Goal: Task Accomplishment & Management: Complete application form

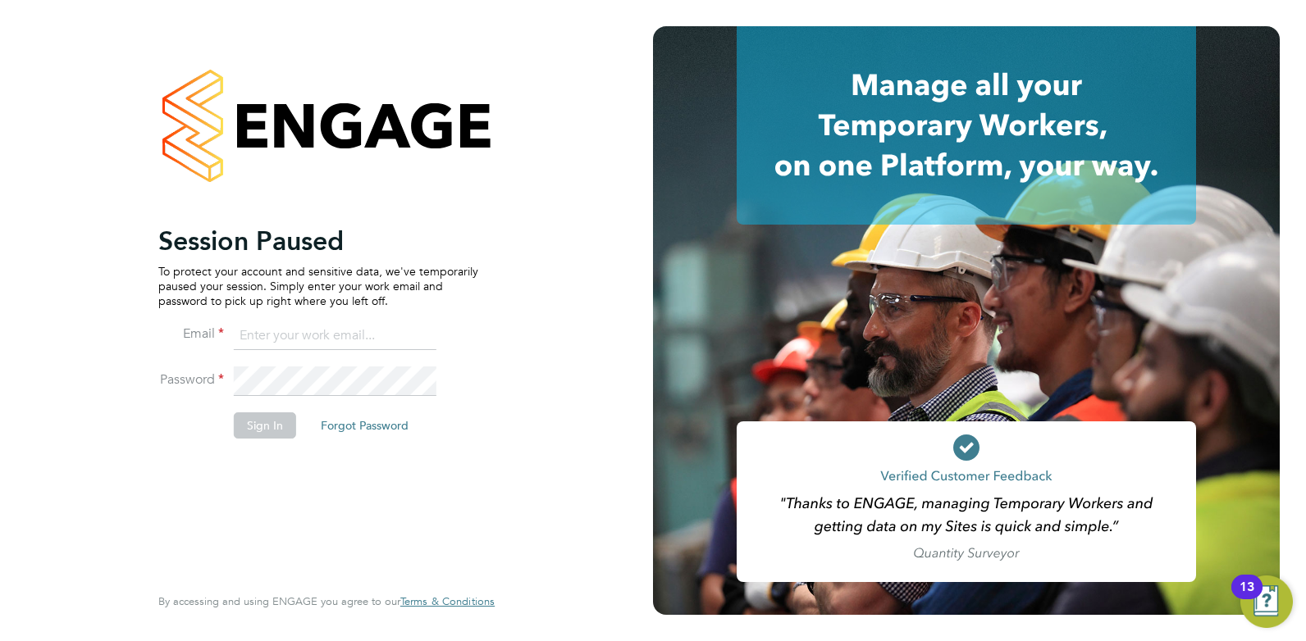
click at [258, 330] on input at bounding box center [335, 337] width 203 height 30
type input "charlienunn@jjfox.com"
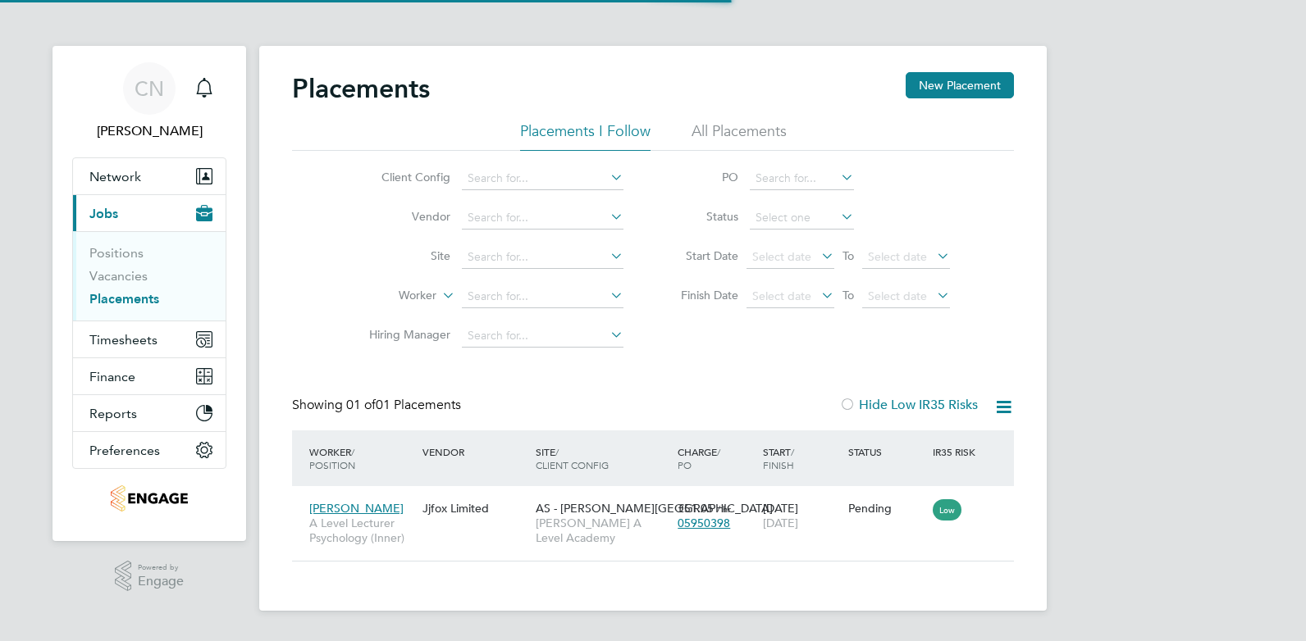
scroll to position [16, 77]
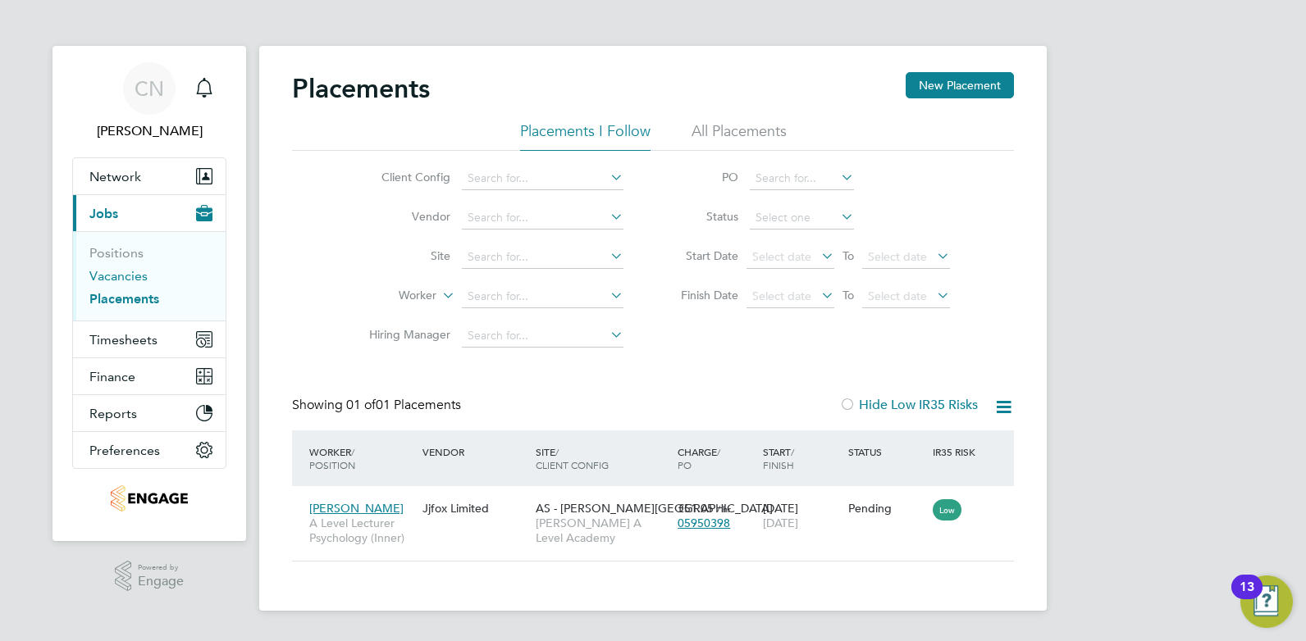
click at [132, 276] on link "Vacancies" at bounding box center [118, 276] width 58 height 16
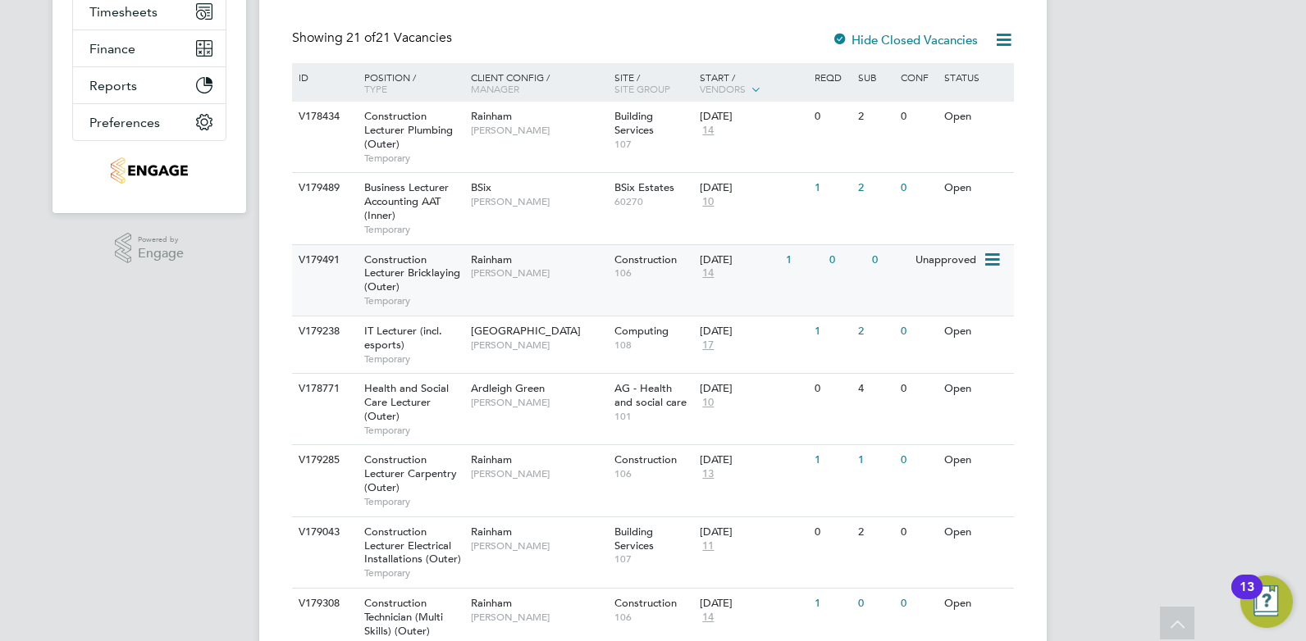
scroll to position [410, 0]
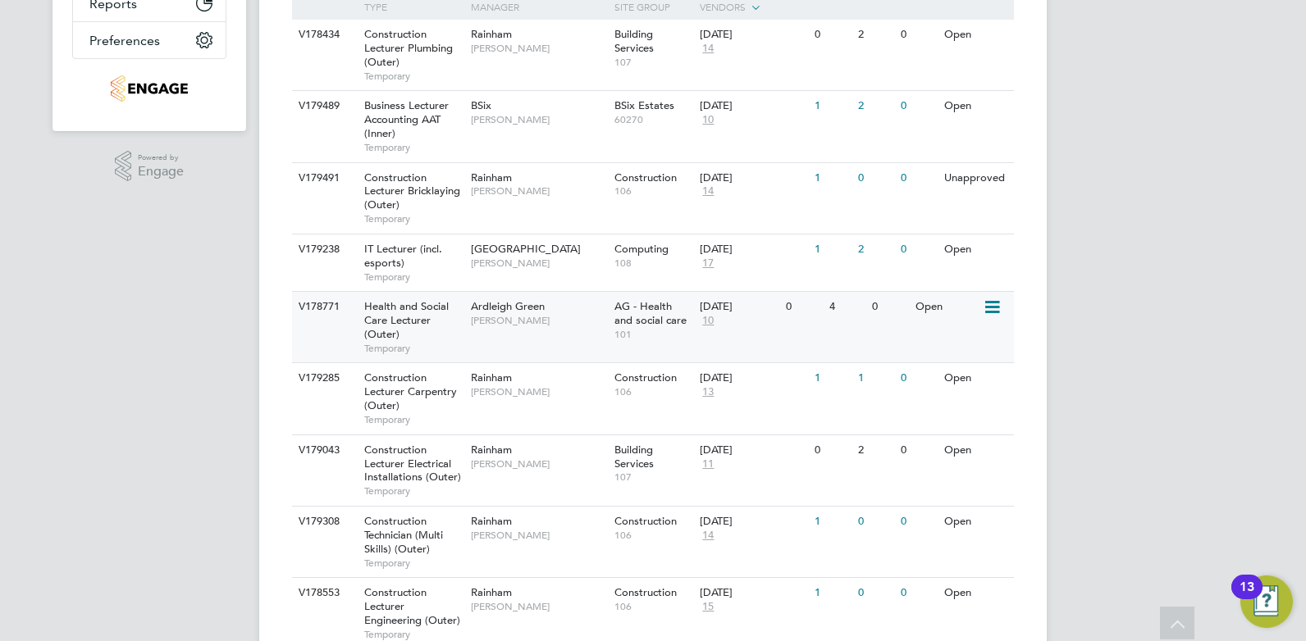
click at [550, 324] on span "[PERSON_NAME]" at bounding box center [538, 320] width 135 height 13
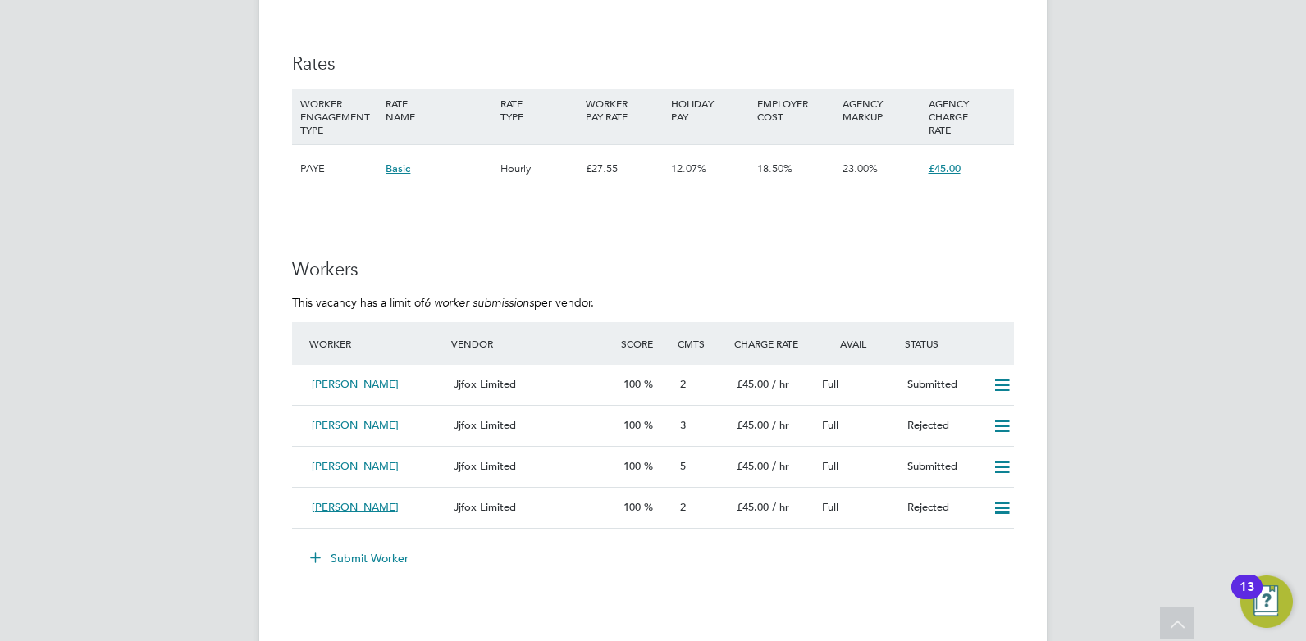
scroll to position [2543, 0]
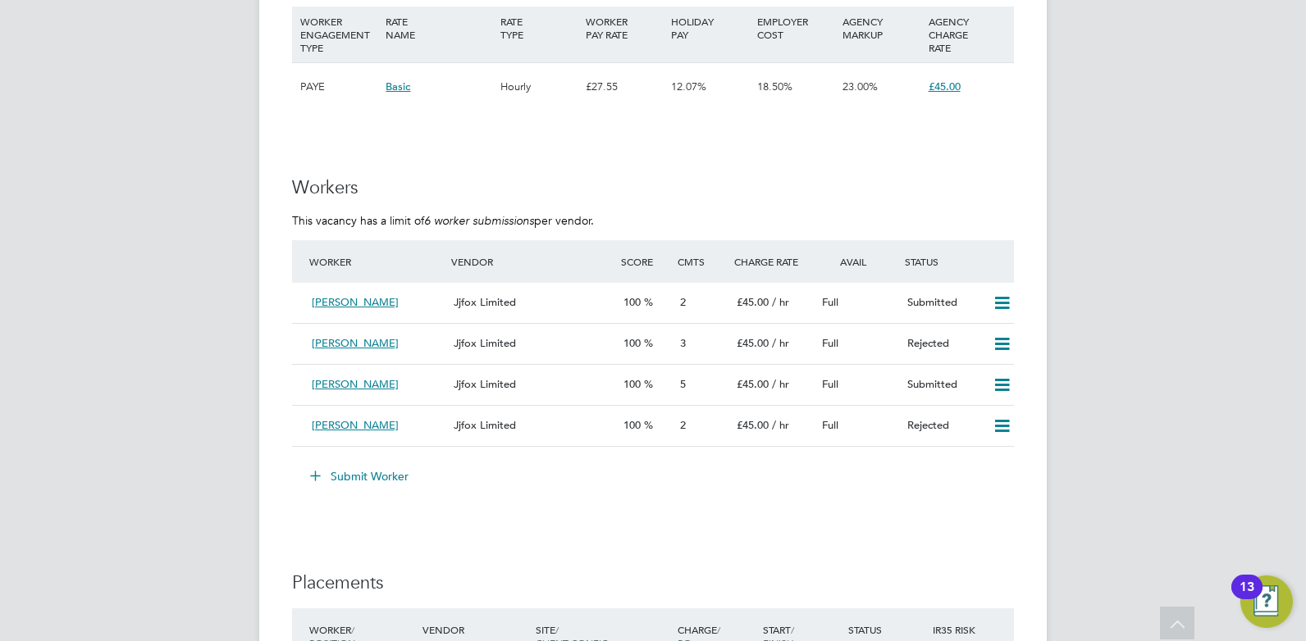
click at [341, 476] on button "Submit Worker" at bounding box center [360, 476] width 123 height 26
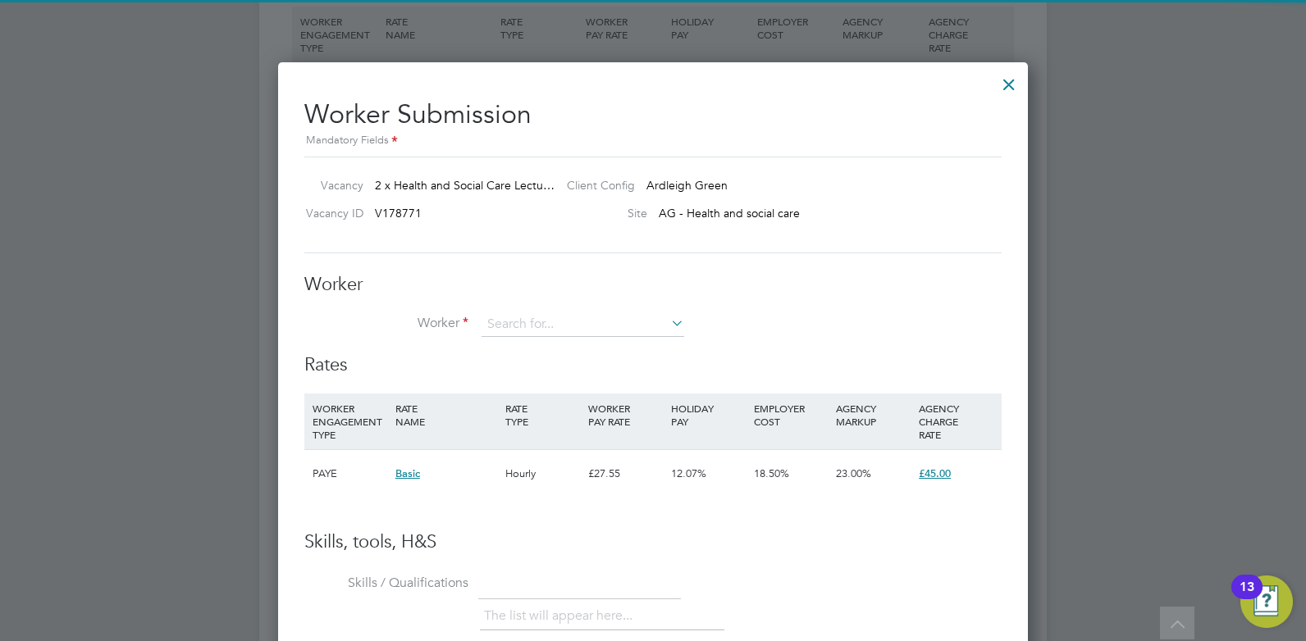
scroll to position [48, 112]
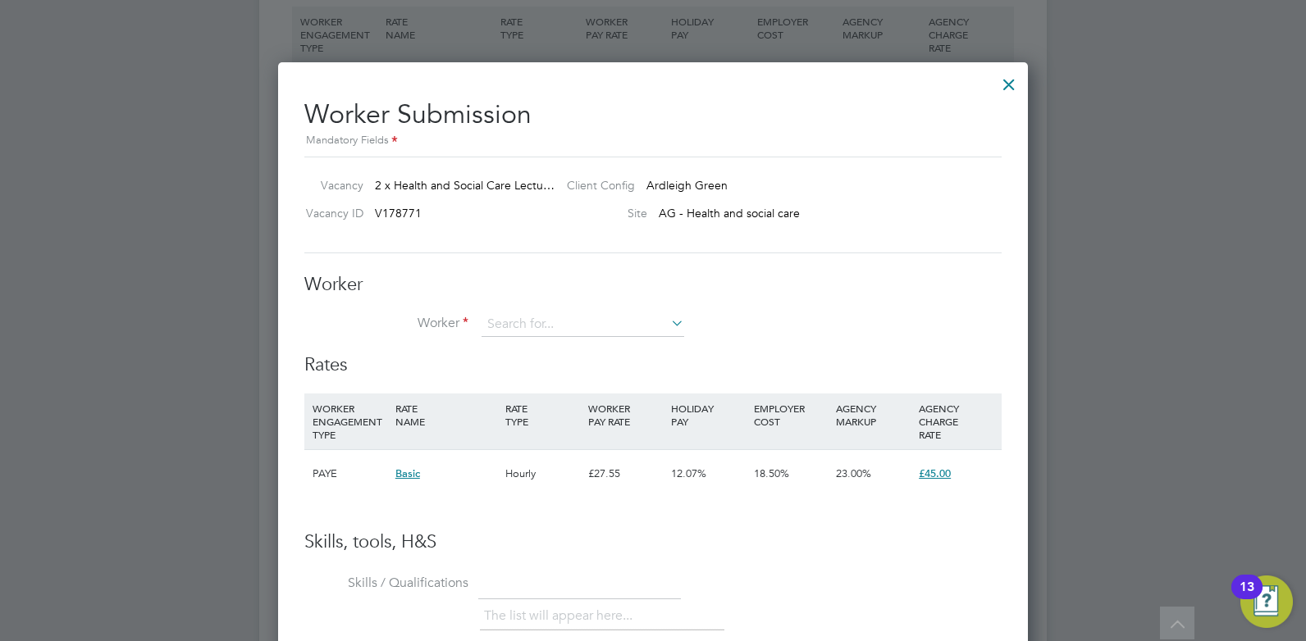
click at [521, 346] on li "No results found" at bounding box center [583, 347] width 204 height 21
click at [519, 332] on input at bounding box center [583, 325] width 203 height 25
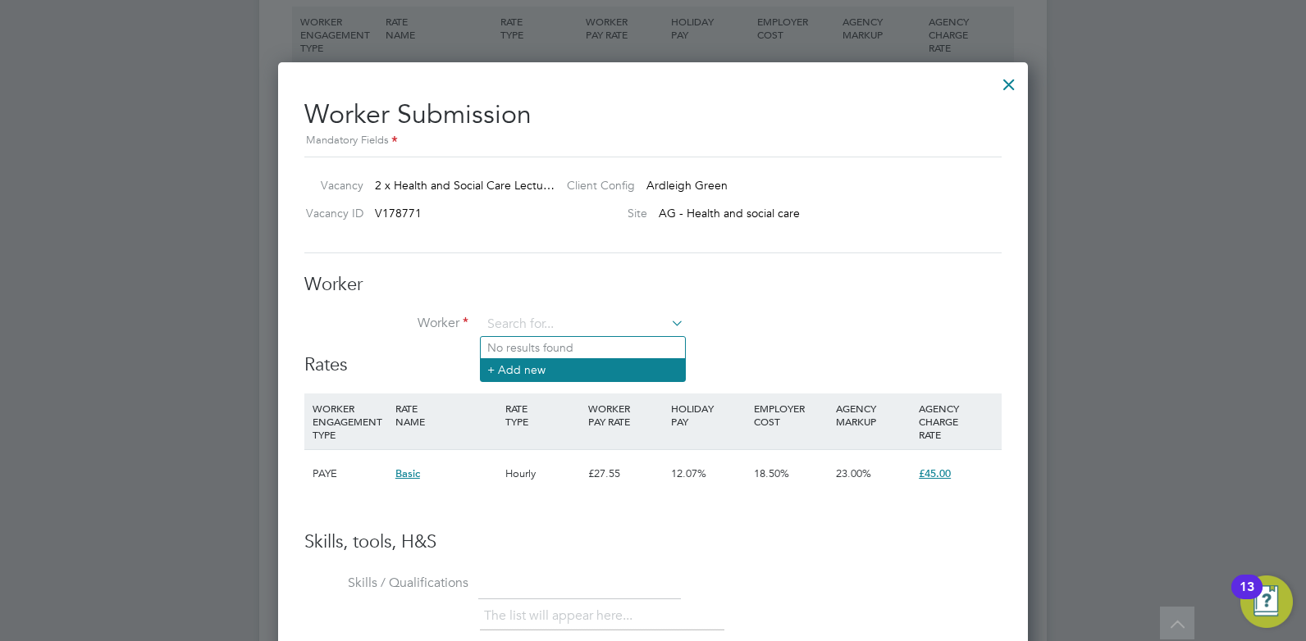
click at [519, 363] on li "+ Add new" at bounding box center [583, 369] width 204 height 22
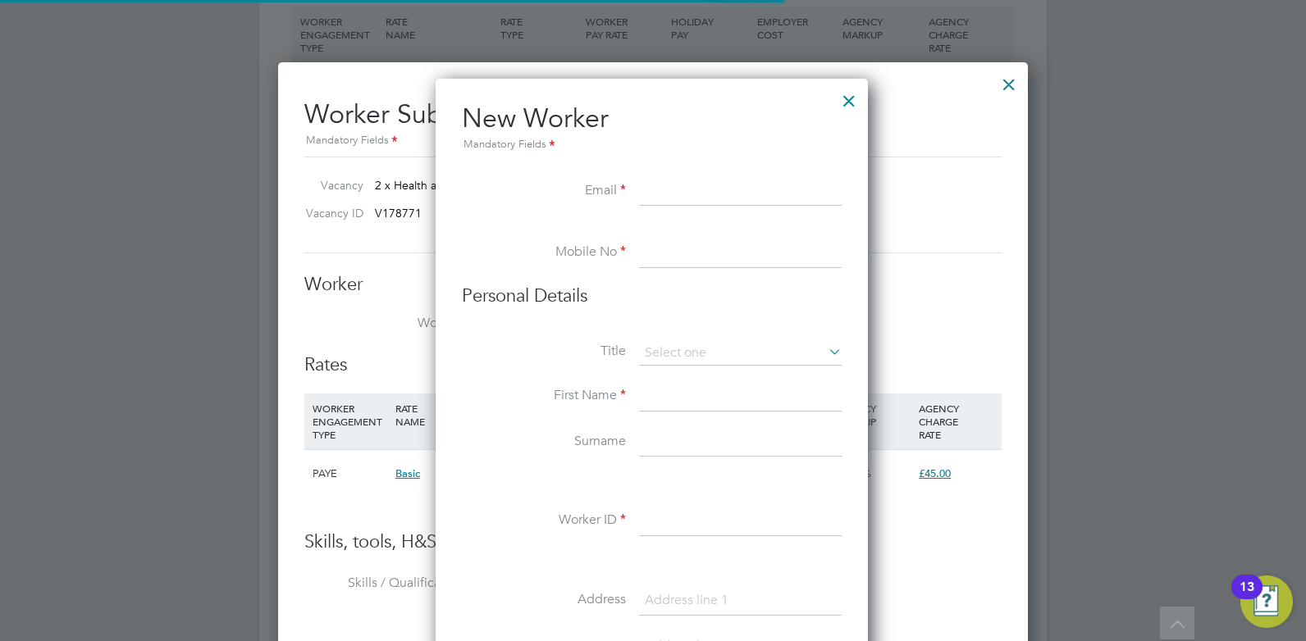
scroll to position [1396, 435]
paste input "[EMAIL_ADDRESS][DOMAIN_NAME]"
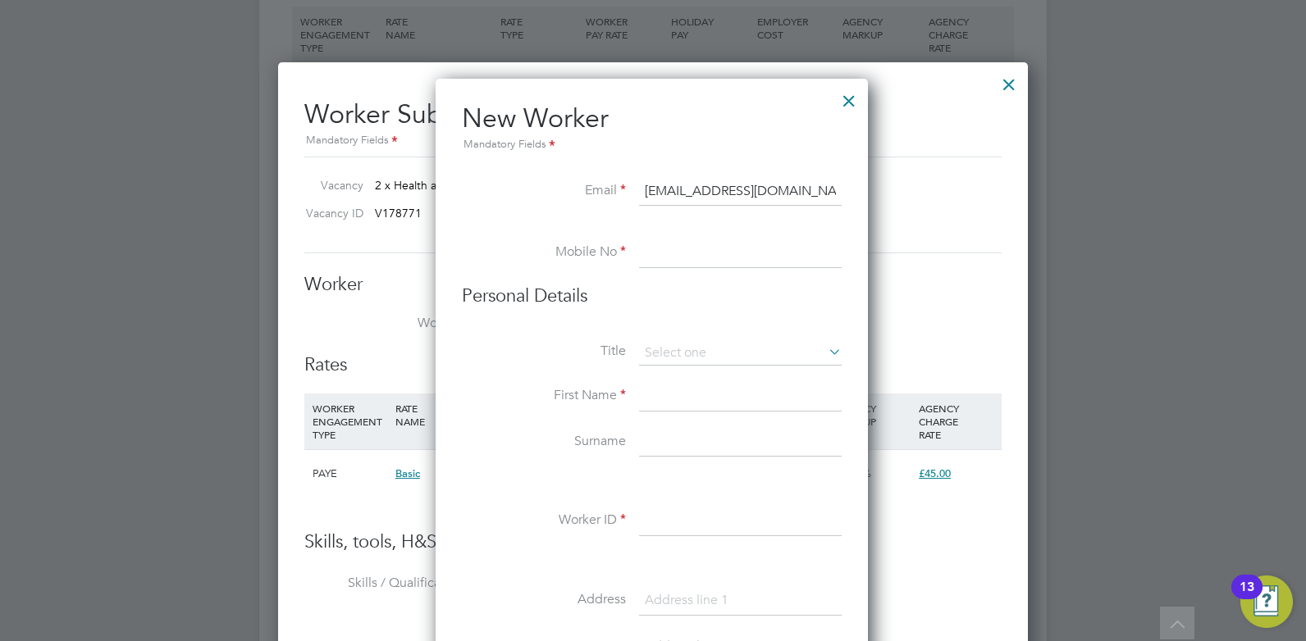
type input "[EMAIL_ADDRESS][DOMAIN_NAME]"
click at [648, 251] on input at bounding box center [740, 254] width 203 height 30
paste input "07823759394"
type input "07823759394"
click at [660, 347] on input at bounding box center [740, 353] width 203 height 25
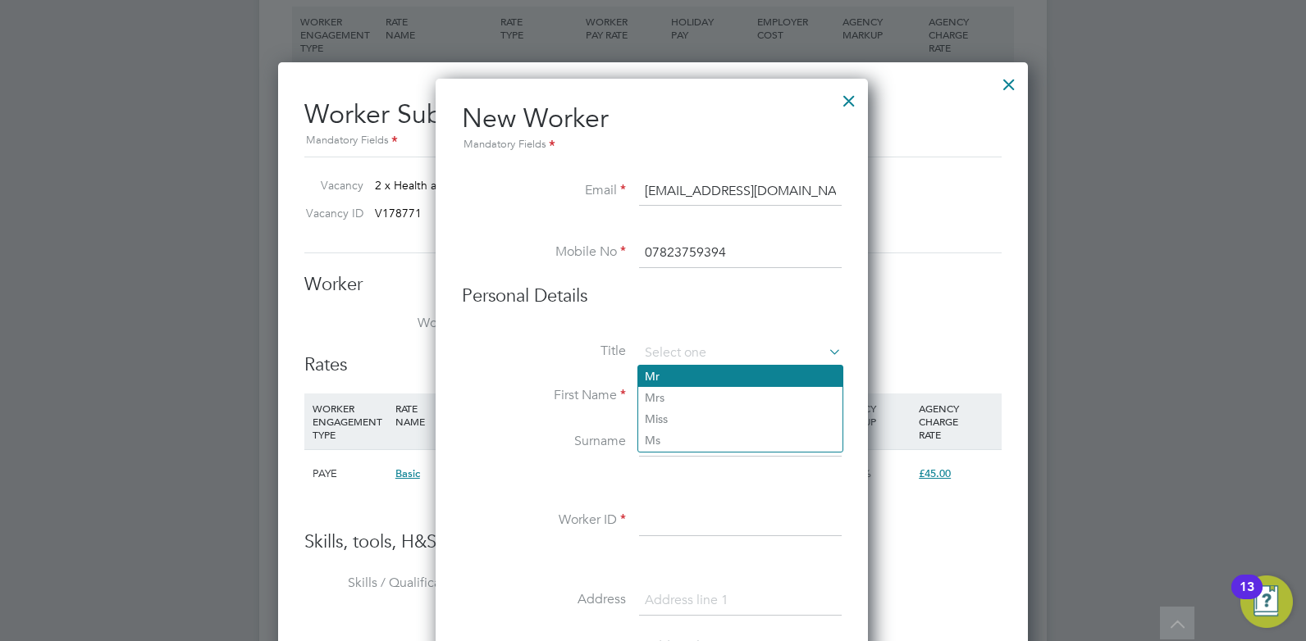
click at [660, 375] on li "Mr" at bounding box center [740, 376] width 204 height 21
type input "Mr"
click at [655, 395] on input at bounding box center [740, 397] width 203 height 30
paste input "[PERSON_NAME]"
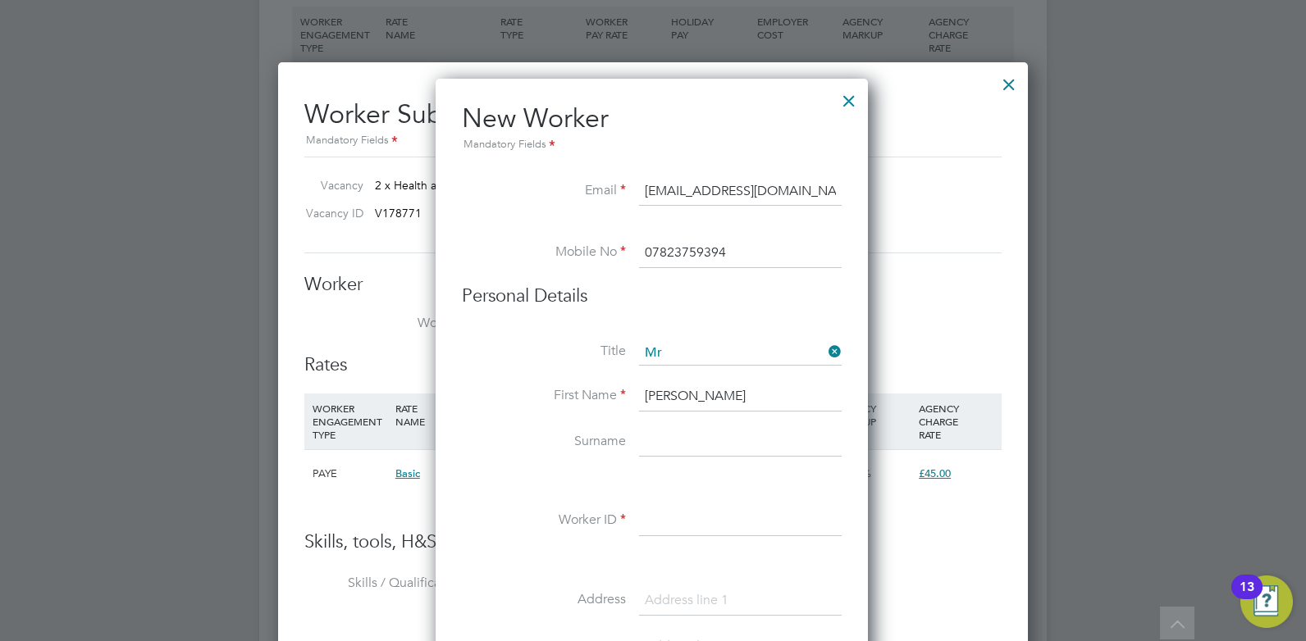
type input "[PERSON_NAME]"
click at [672, 446] on input at bounding box center [740, 443] width 203 height 30
paste input "[PERSON_NAME]"
drag, startPoint x: 705, startPoint y: 444, endPoint x: 634, endPoint y: 442, distance: 71.4
click at [634, 442] on li "Surname [PERSON_NAME]" at bounding box center [652, 451] width 380 height 46
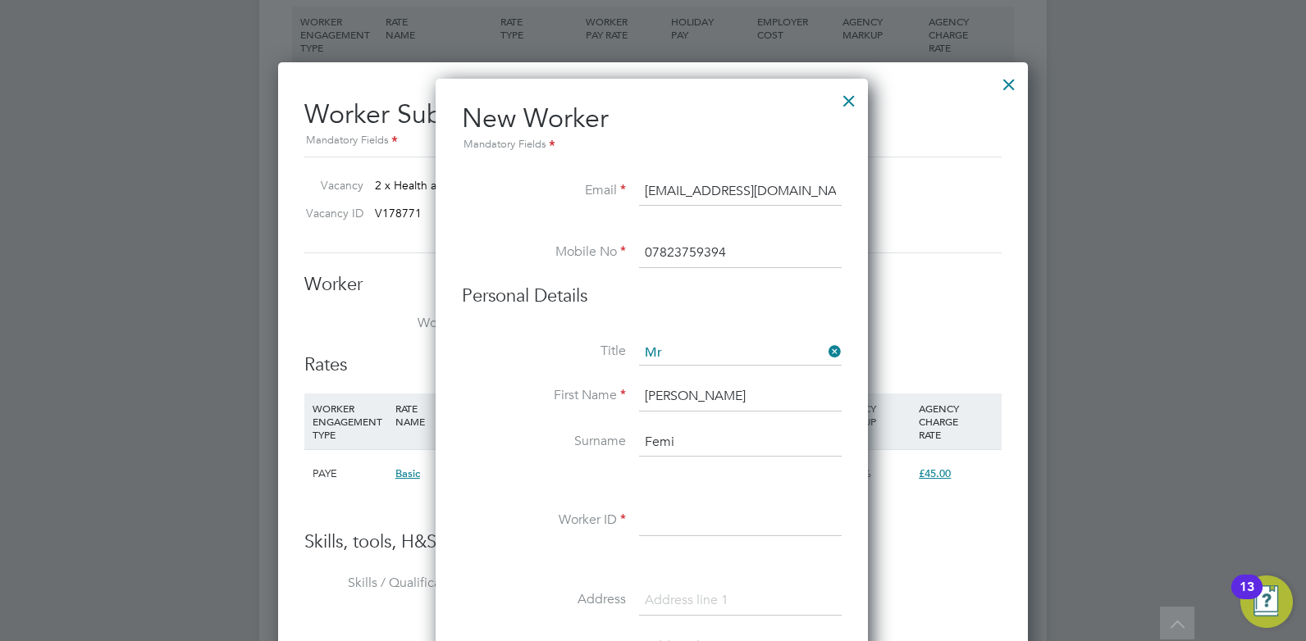
type input "Femi"
click at [729, 397] on input "[PERSON_NAME]" at bounding box center [740, 397] width 203 height 30
click at [738, 394] on input "[PERSON_NAME]" at bounding box center [740, 397] width 203 height 30
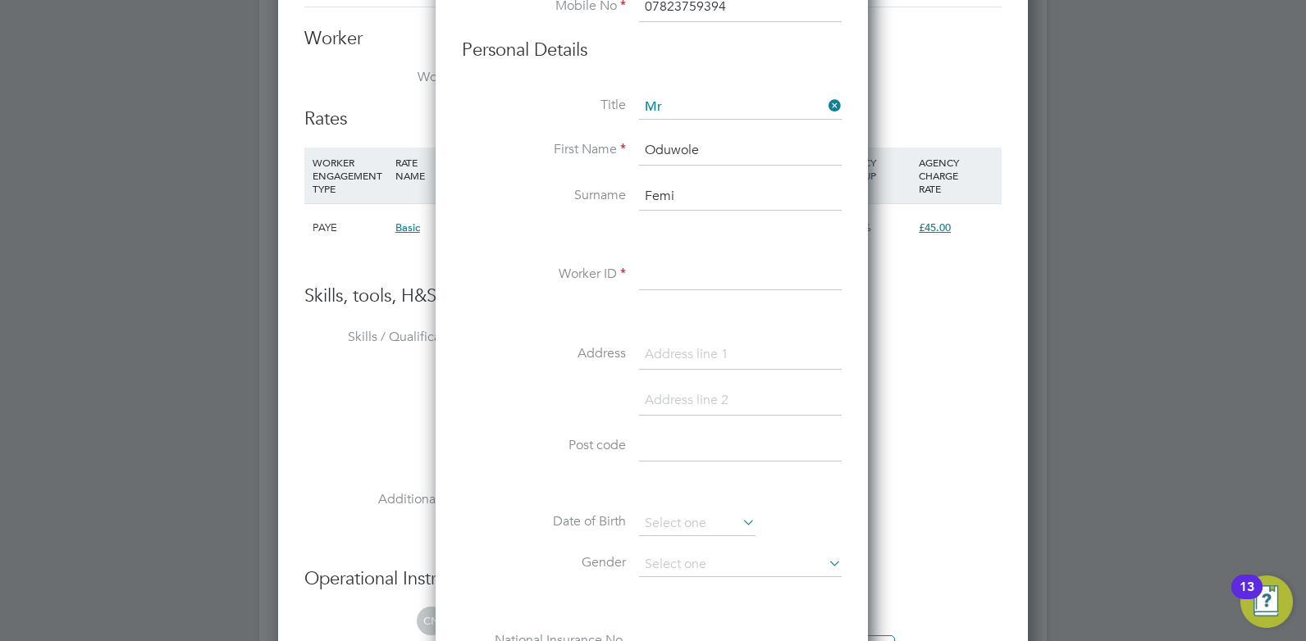
type input "Oduwole"
click at [677, 265] on input at bounding box center [740, 276] width 203 height 30
paste input "HQ00659521"
type input "HQ00659521"
click at [664, 353] on input at bounding box center [740, 355] width 203 height 30
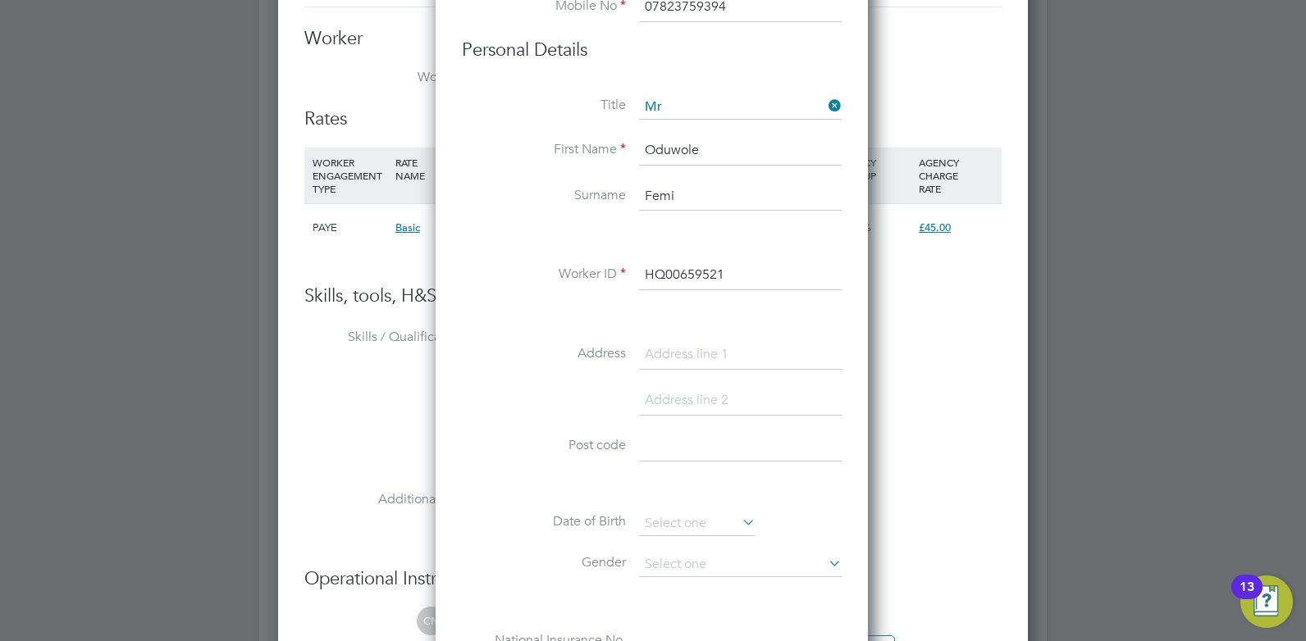
click at [678, 351] on input at bounding box center [740, 355] width 203 height 30
paste input "[STREET_ADDRESS][PERSON_NAME]"
type input "[STREET_ADDRESS][PERSON_NAME]"
click at [658, 454] on input at bounding box center [740, 447] width 203 height 30
click at [670, 438] on input at bounding box center [740, 447] width 203 height 30
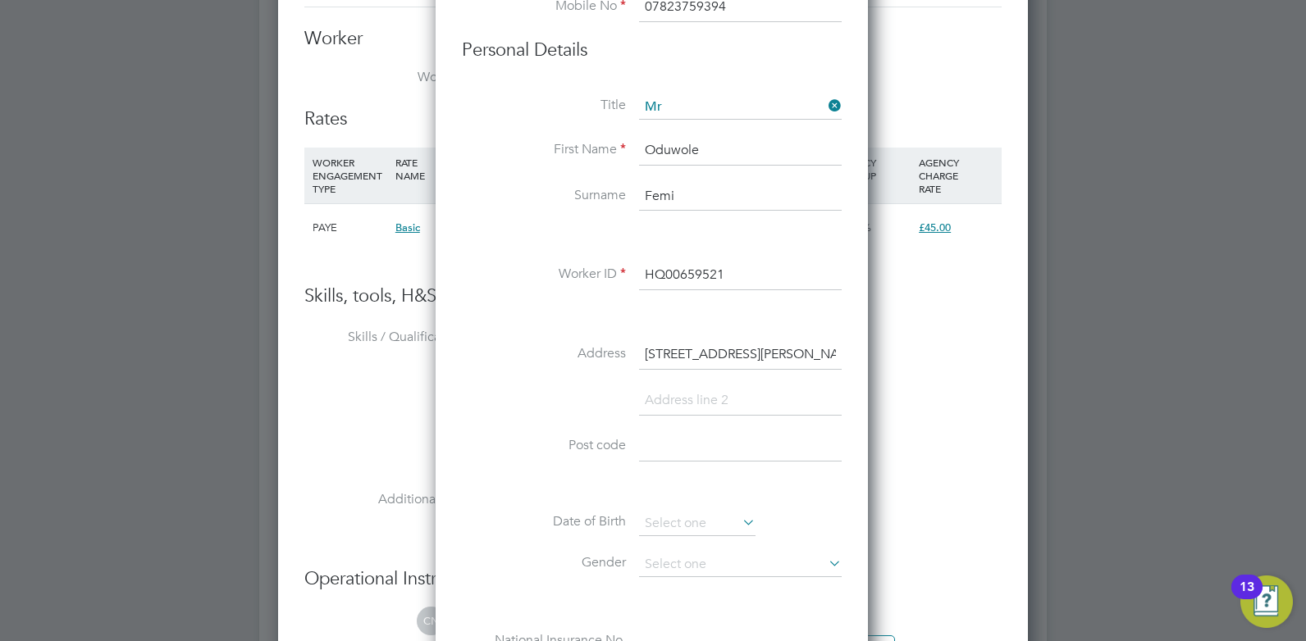
paste input "SE18 3LW"
type input "SE18 3LW"
click at [650, 517] on input at bounding box center [697, 524] width 116 height 25
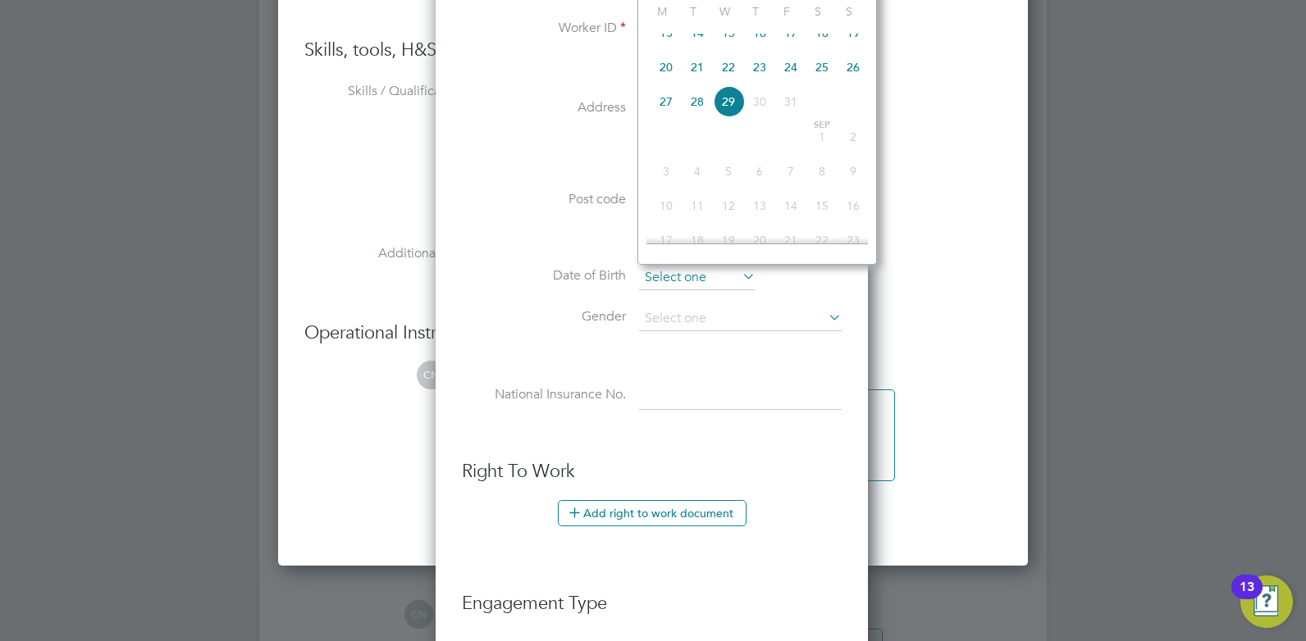
scroll to position [3117, 0]
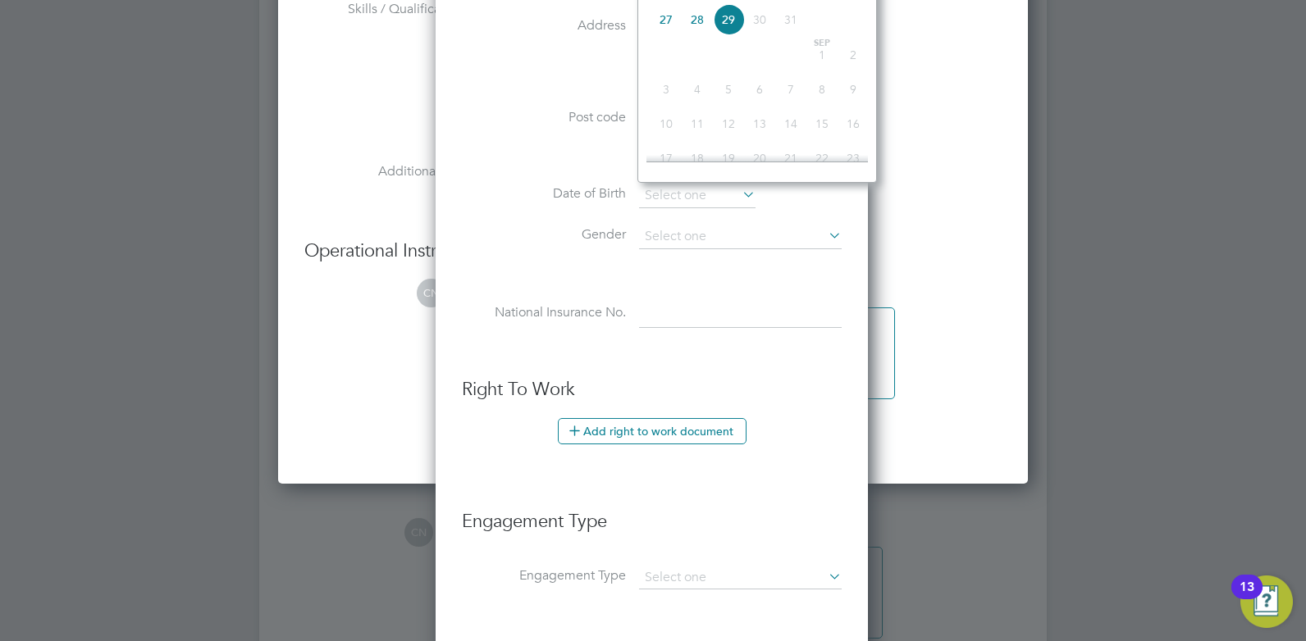
click at [575, 214] on li "Date of Birth" at bounding box center [652, 204] width 380 height 41
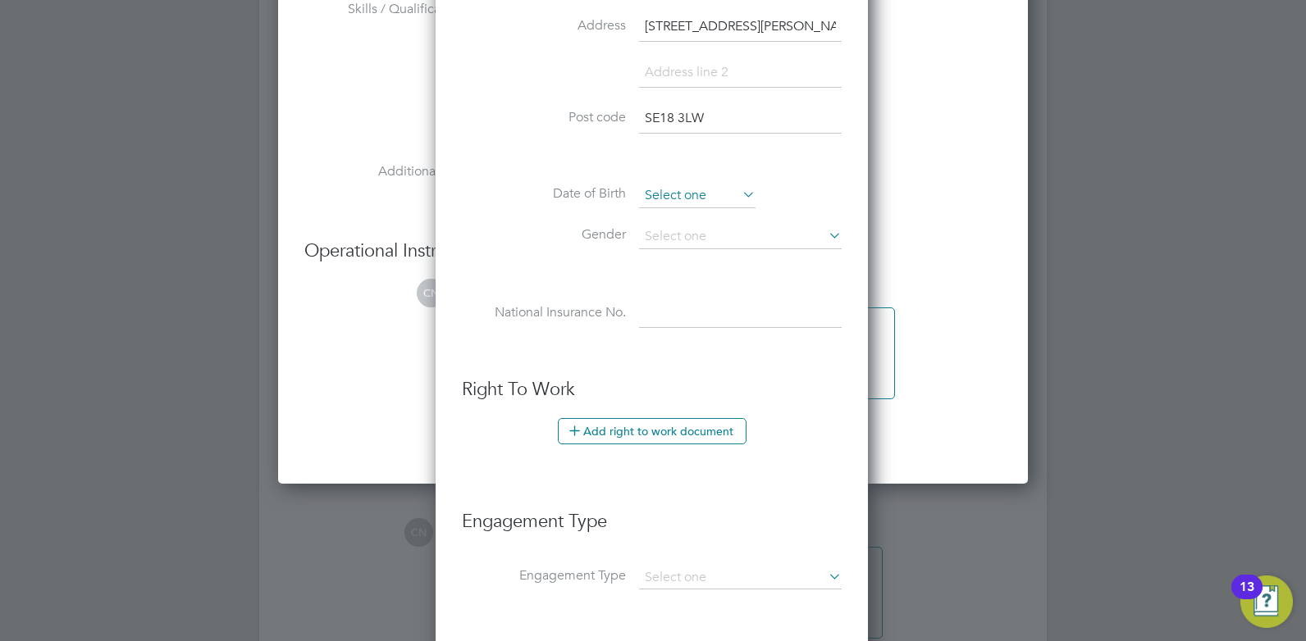
click at [738, 196] on input at bounding box center [697, 196] width 116 height 25
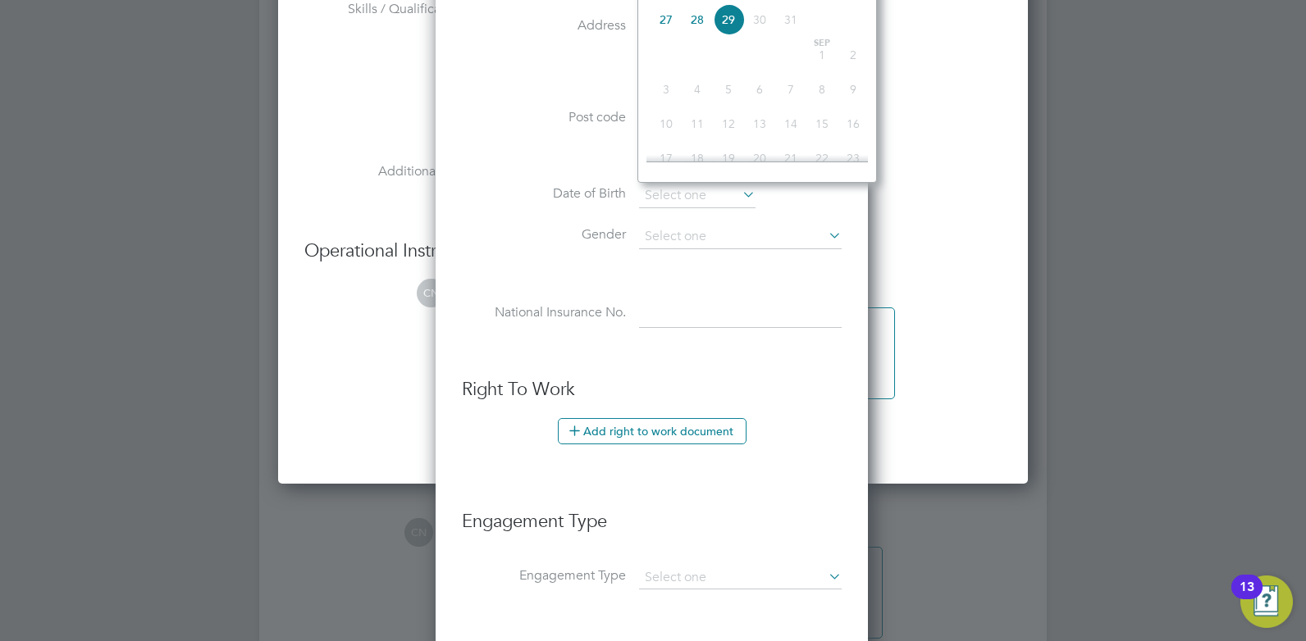
scroll to position [2953, 0]
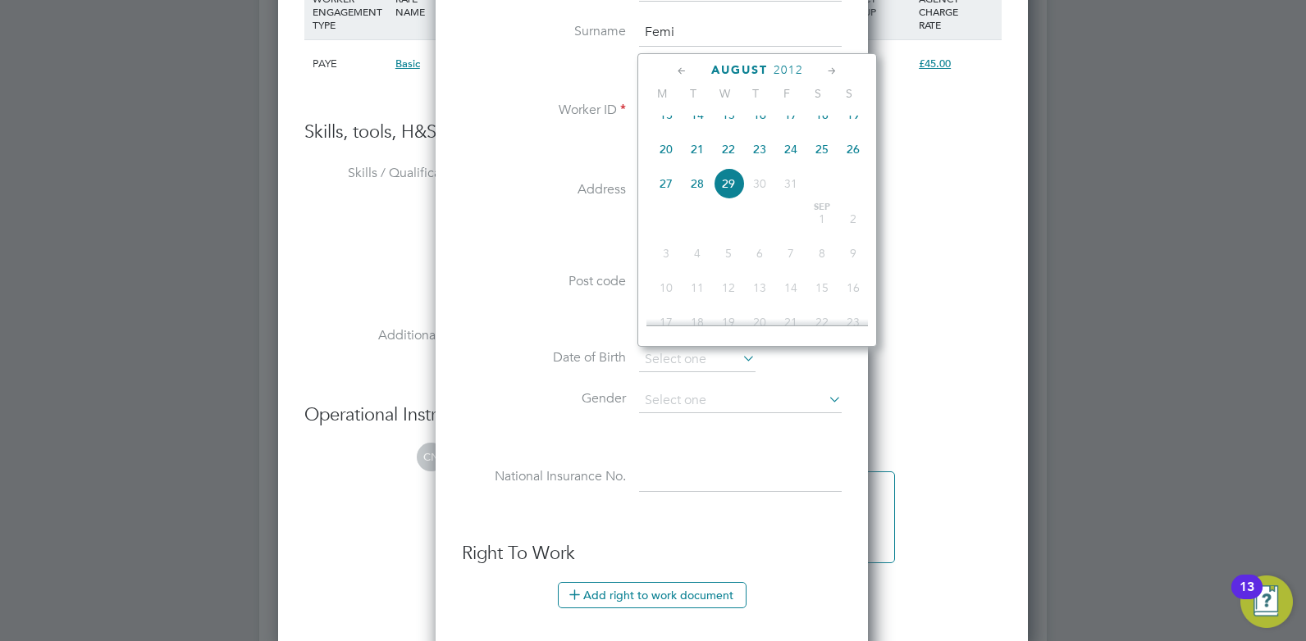
click at [481, 349] on li "Date of Birth" at bounding box center [652, 368] width 380 height 41
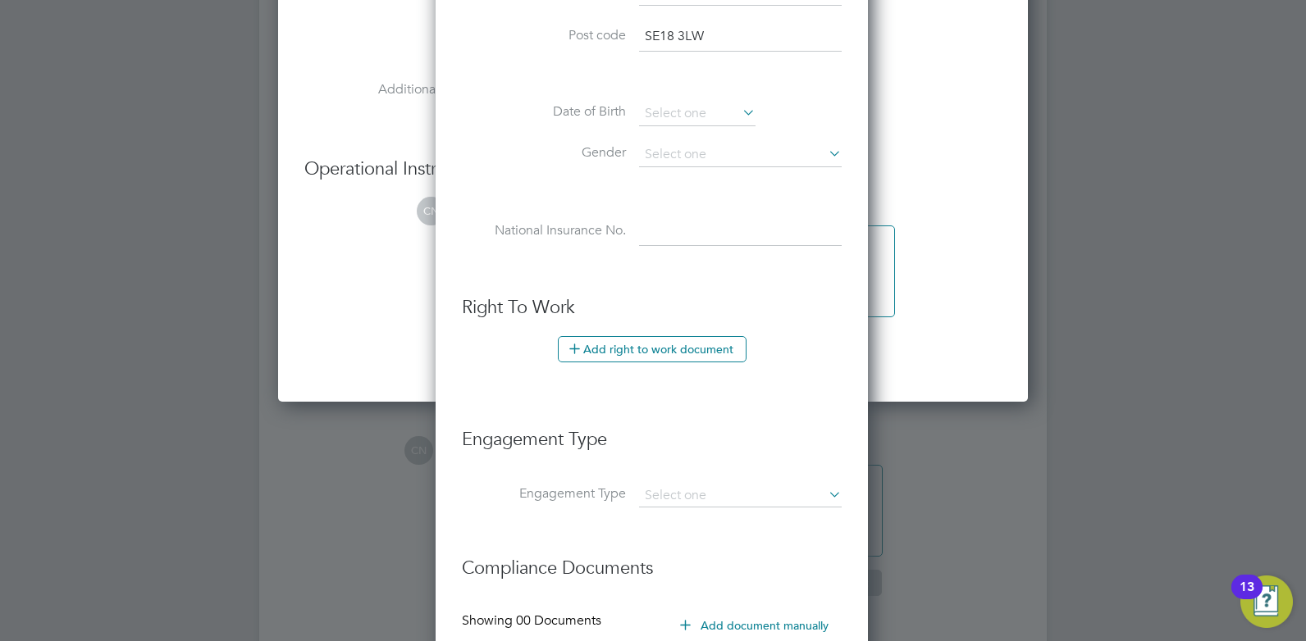
scroll to position [3363, 0]
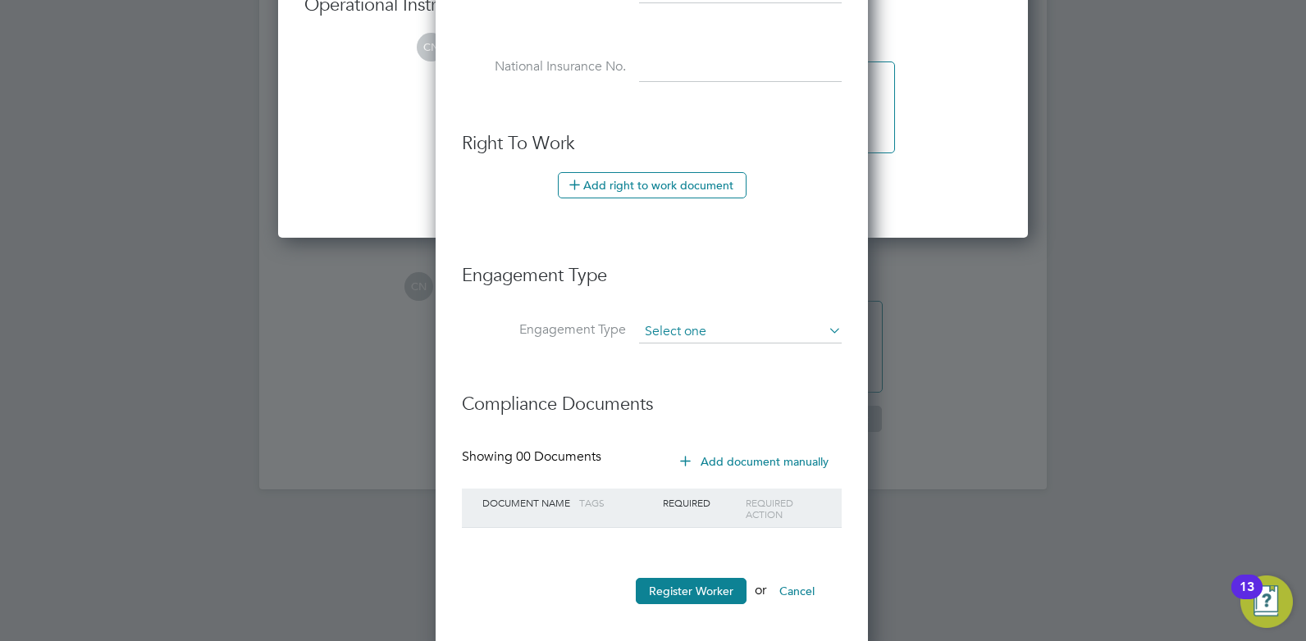
click at [674, 336] on input at bounding box center [740, 332] width 203 height 23
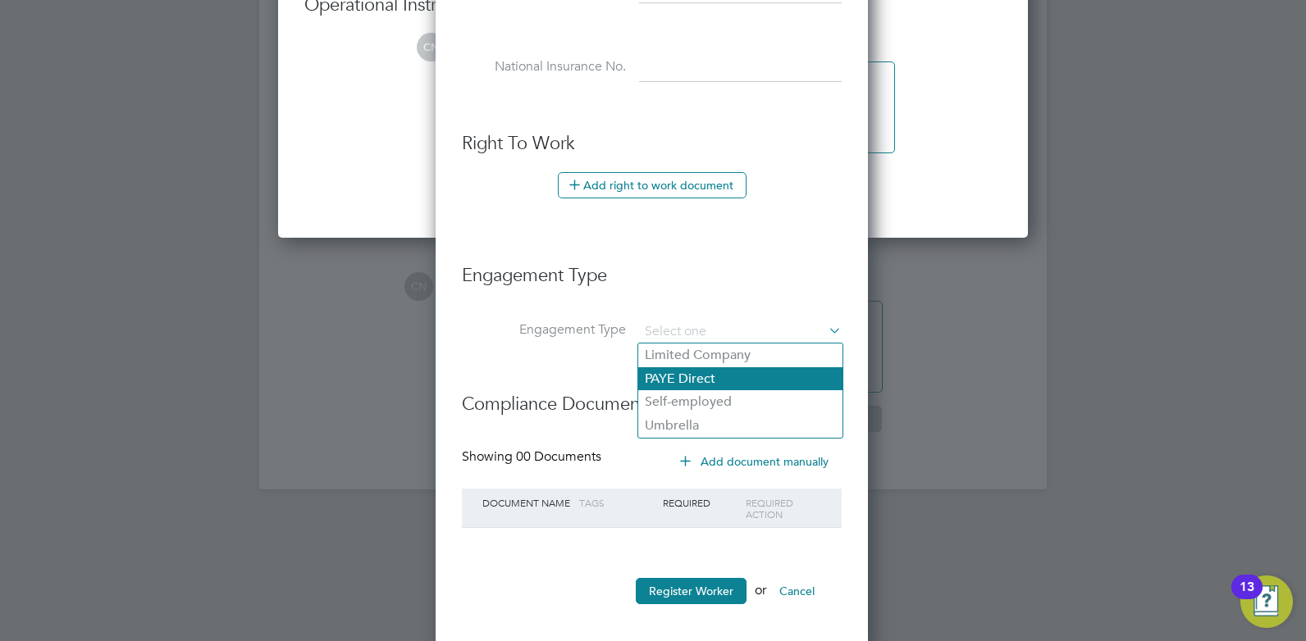
click at [674, 378] on li "PAYE Direct" at bounding box center [740, 379] width 204 height 24
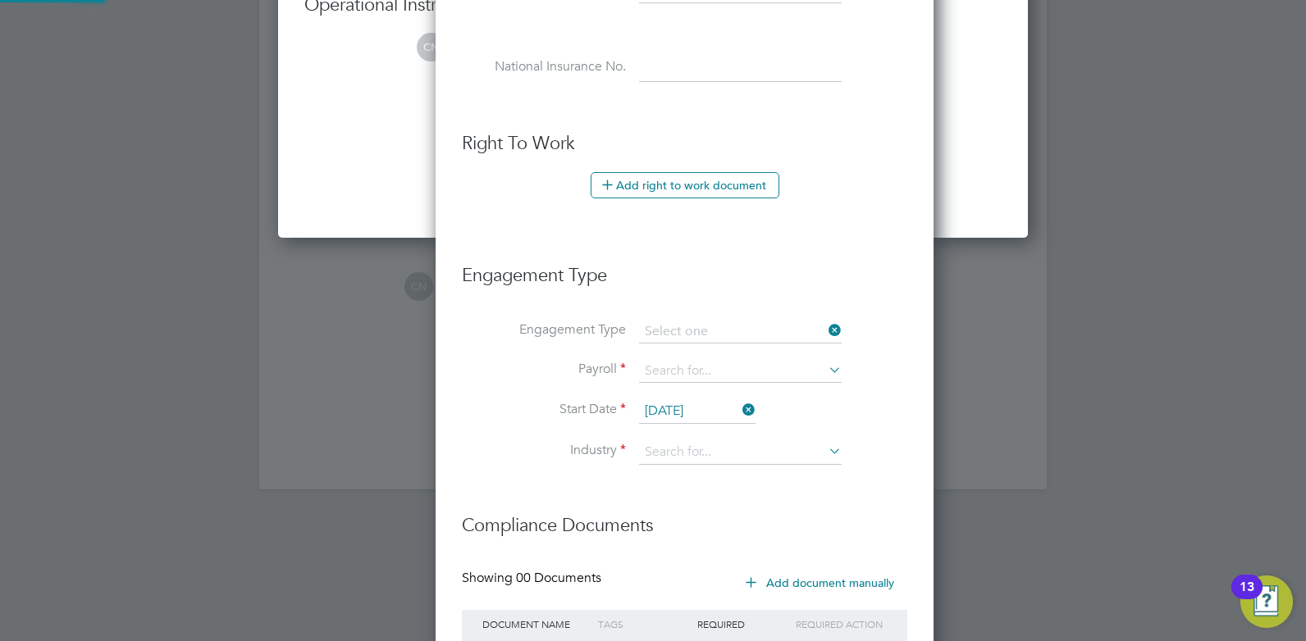
type input "PAYE Direct"
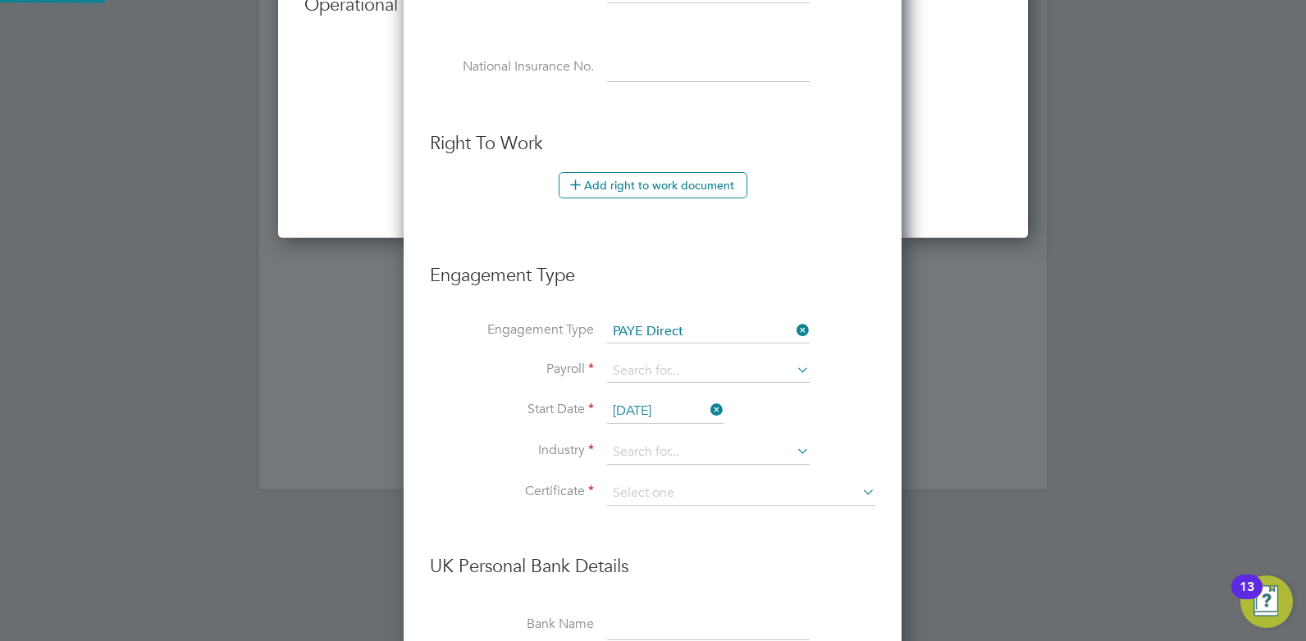
scroll to position [1877, 500]
click at [678, 365] on input at bounding box center [708, 371] width 203 height 23
click at [637, 397] on li "PAYE" at bounding box center [708, 395] width 204 height 24
type input "PAYE"
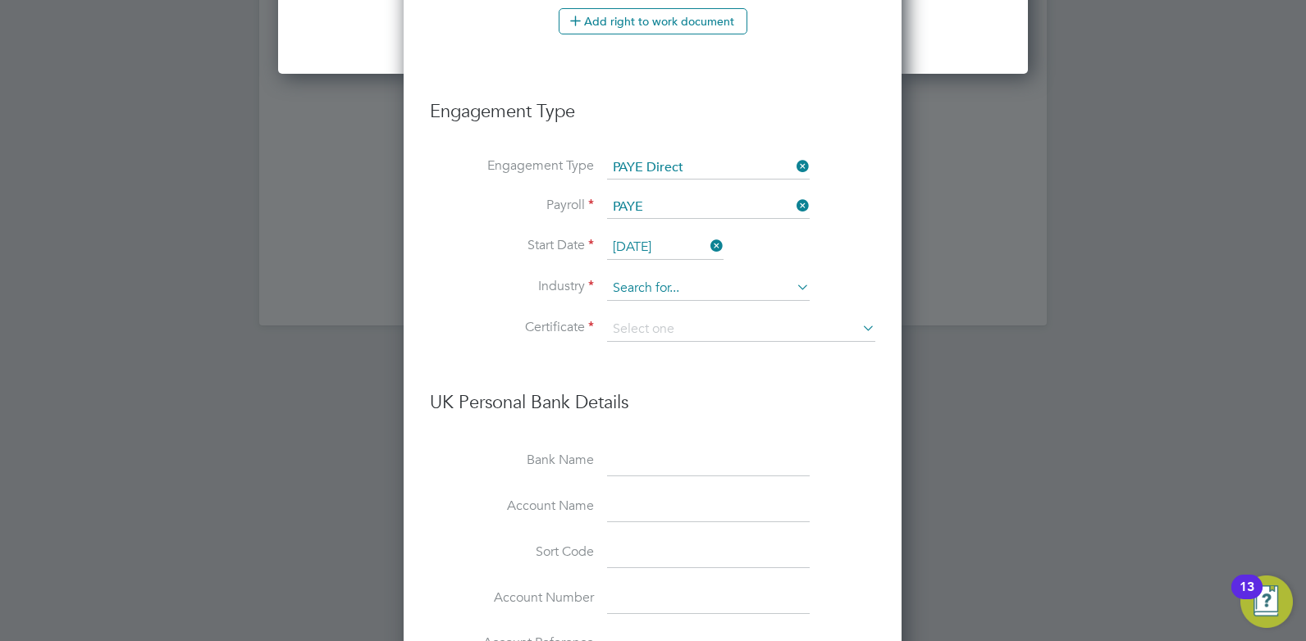
click at [662, 290] on input at bounding box center [708, 288] width 203 height 25
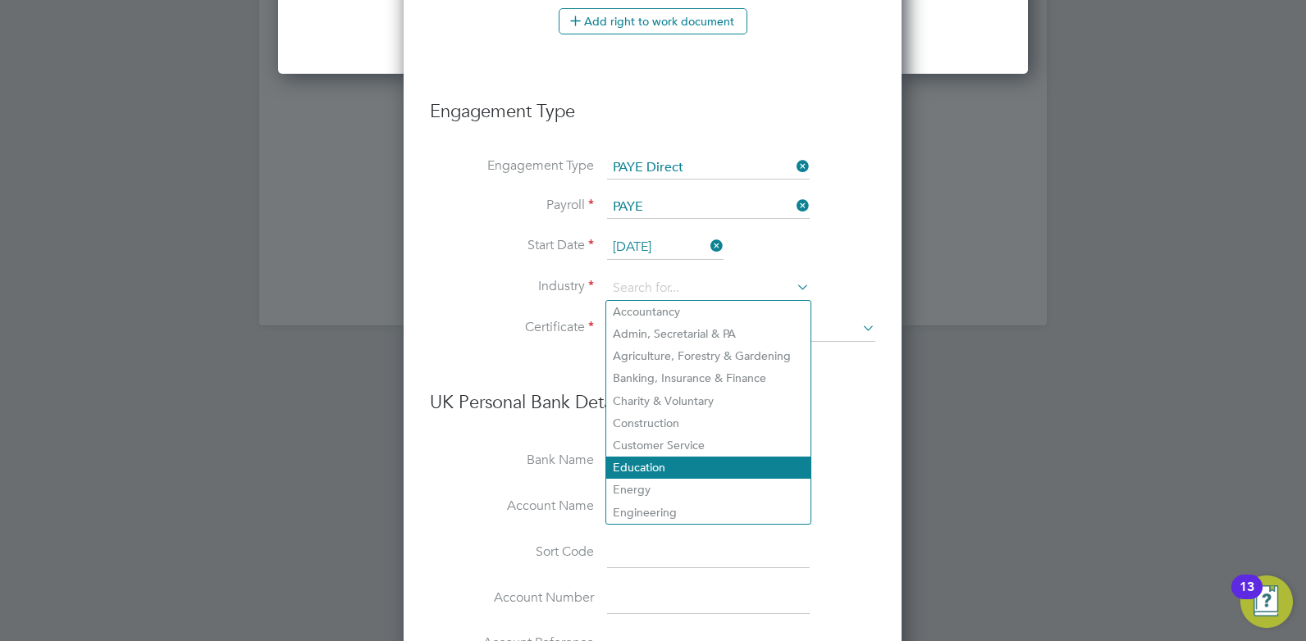
click at [637, 460] on li "Education" at bounding box center [708, 468] width 204 height 22
type input "Education"
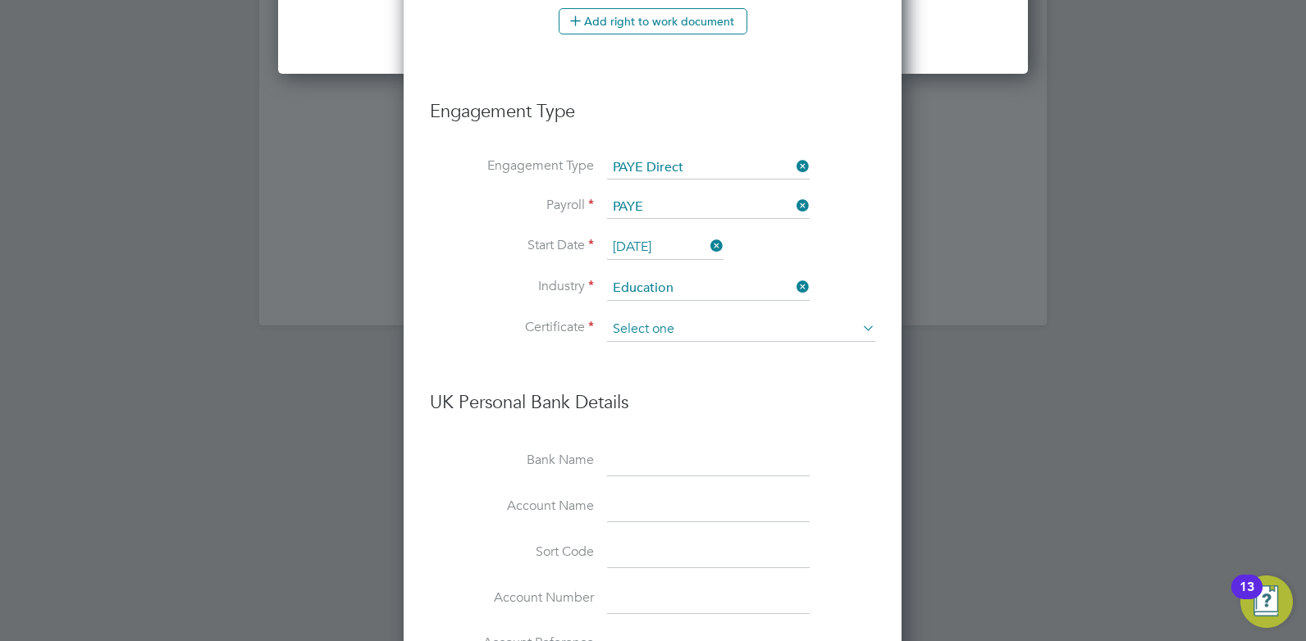
click at [710, 336] on input at bounding box center [741, 329] width 268 height 25
click at [644, 395] on li "Don't know" at bounding box center [741, 395] width 270 height 21
type input "Don't know"
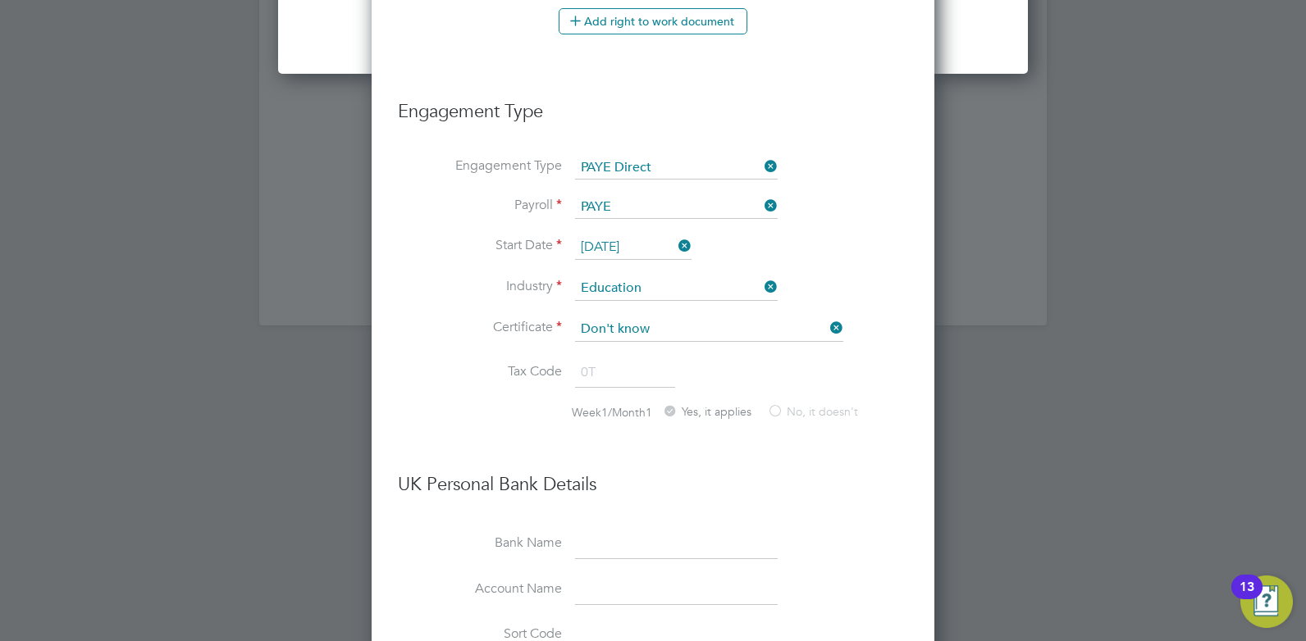
scroll to position [3937, 0]
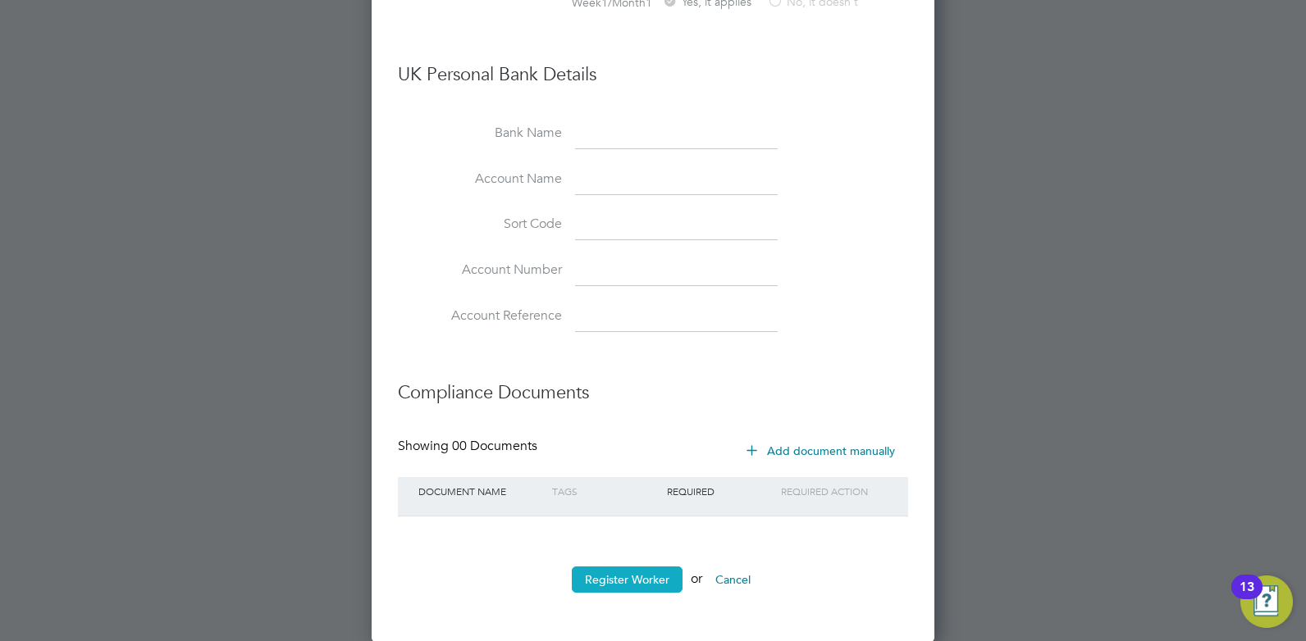
click at [609, 580] on button "Register Worker" at bounding box center [627, 580] width 111 height 26
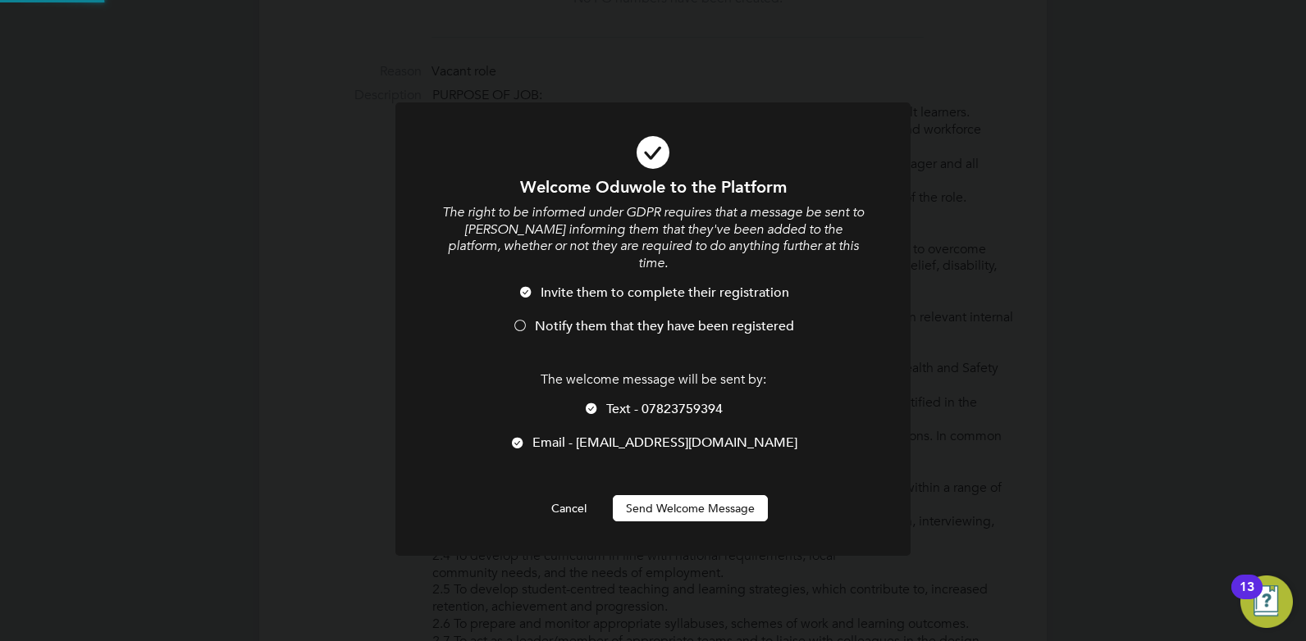
scroll to position [0, 0]
click at [660, 499] on button "Send Welcome Message" at bounding box center [690, 508] width 155 height 26
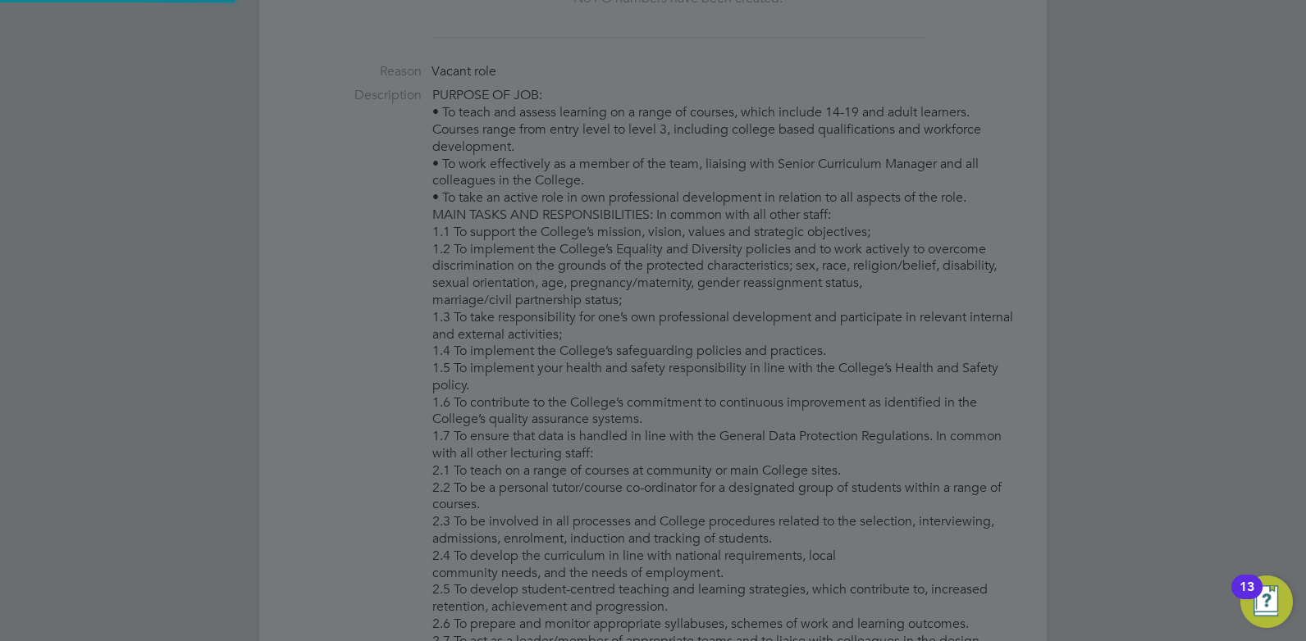
type input "[PERSON_NAME] (HQ00659521)"
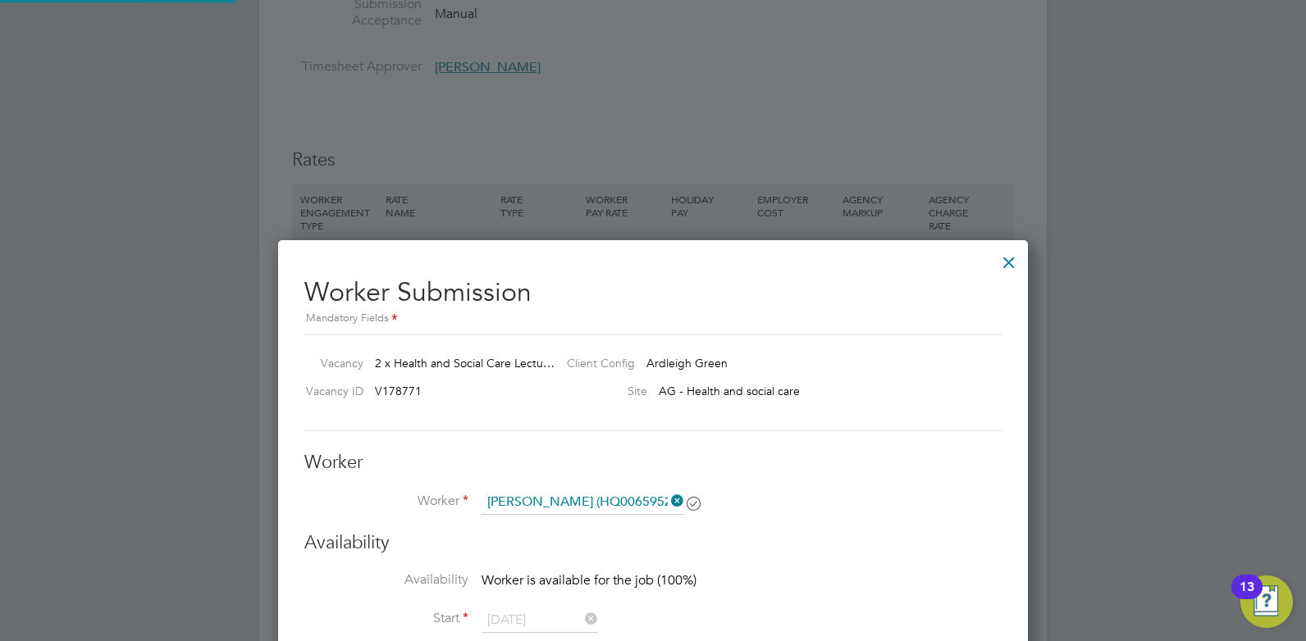
scroll to position [2543, 0]
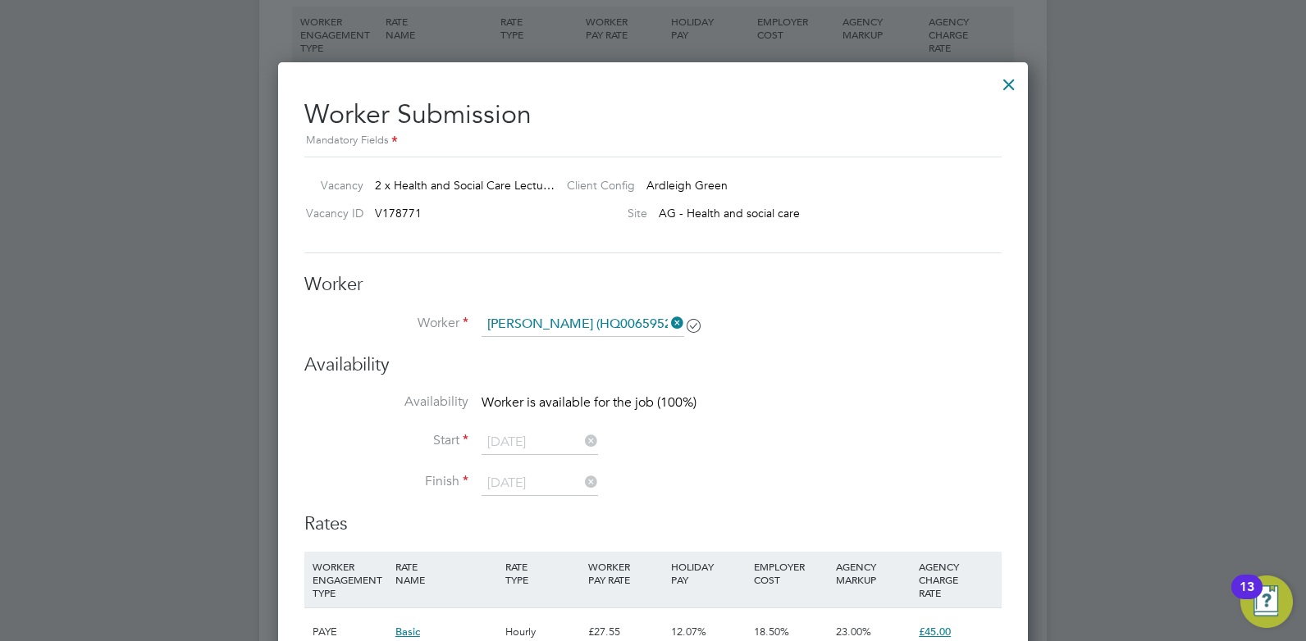
click at [690, 468] on li "Start [DATE]" at bounding box center [652, 451] width 697 height 41
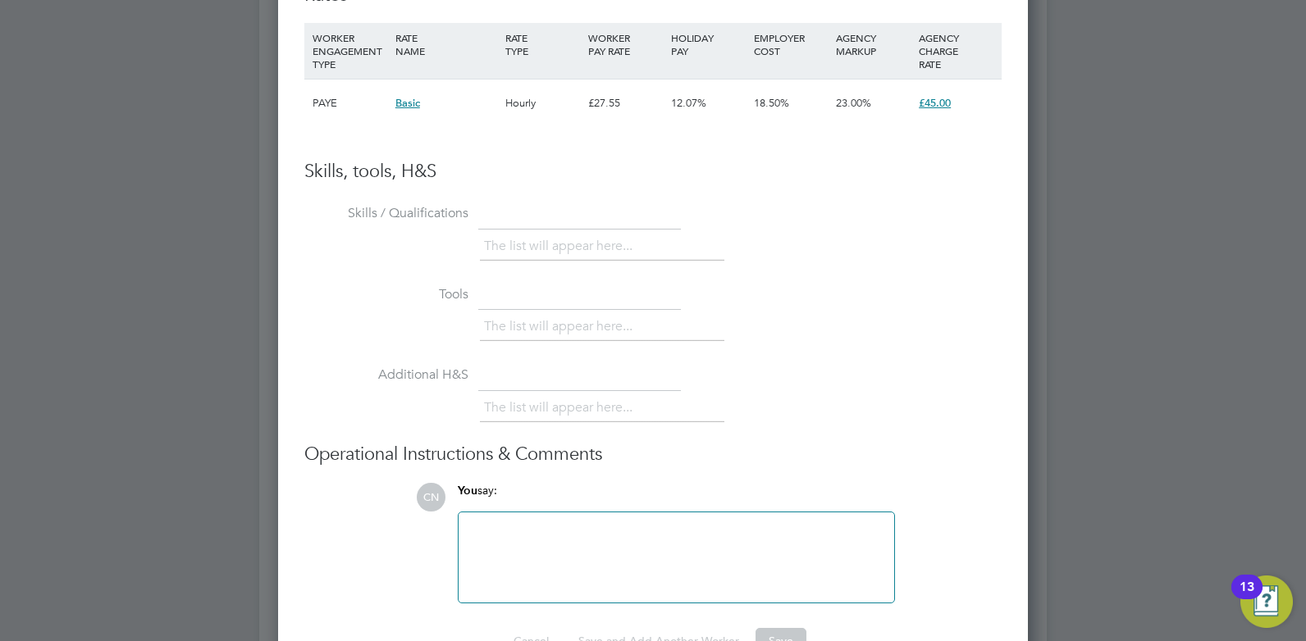
scroll to position [3236, 0]
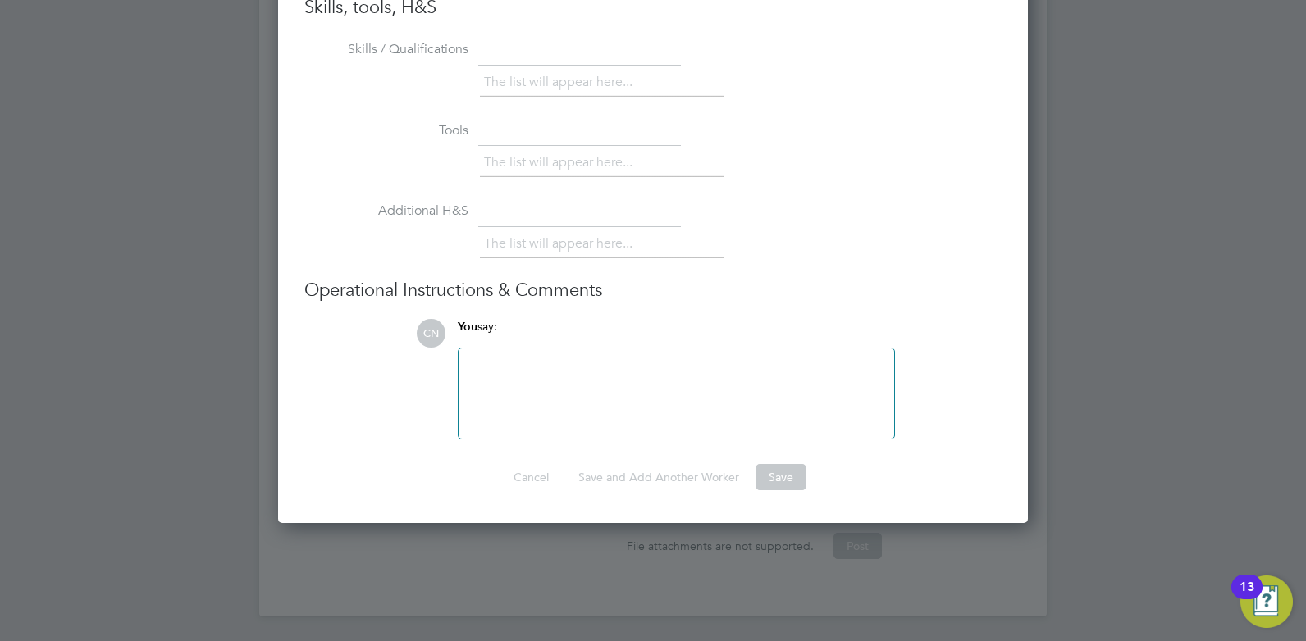
click at [509, 378] on div at bounding box center [676, 393] width 416 height 71
click at [567, 409] on div at bounding box center [676, 393] width 416 height 71
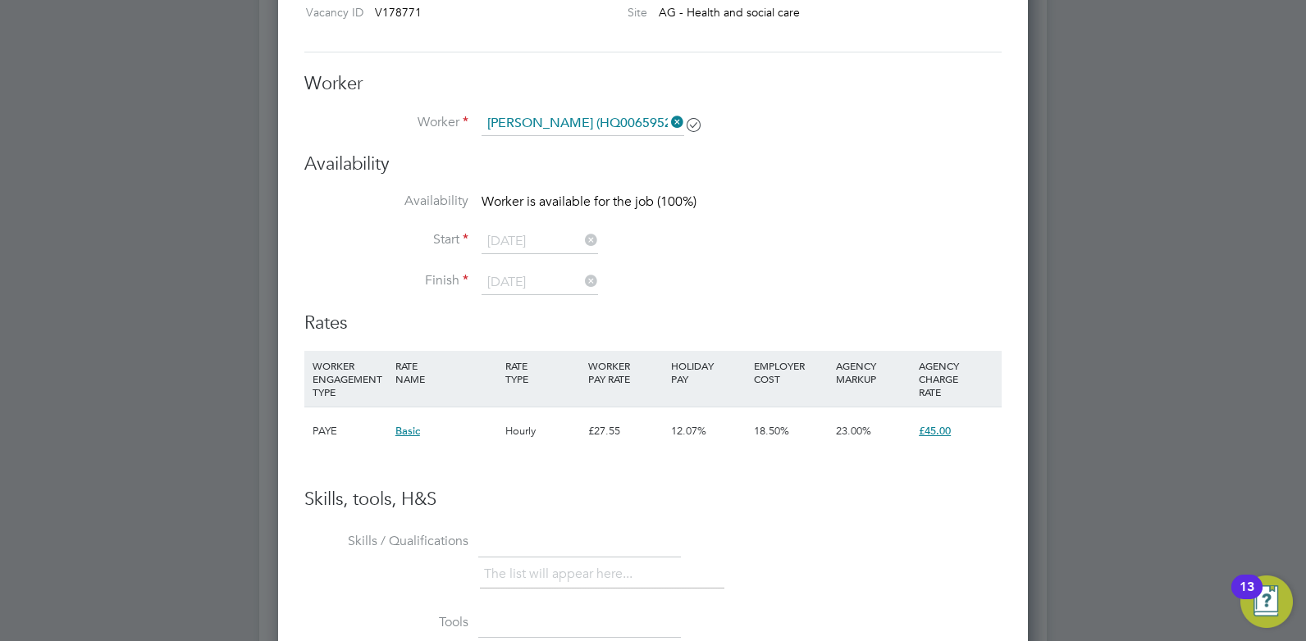
scroll to position [2908, 0]
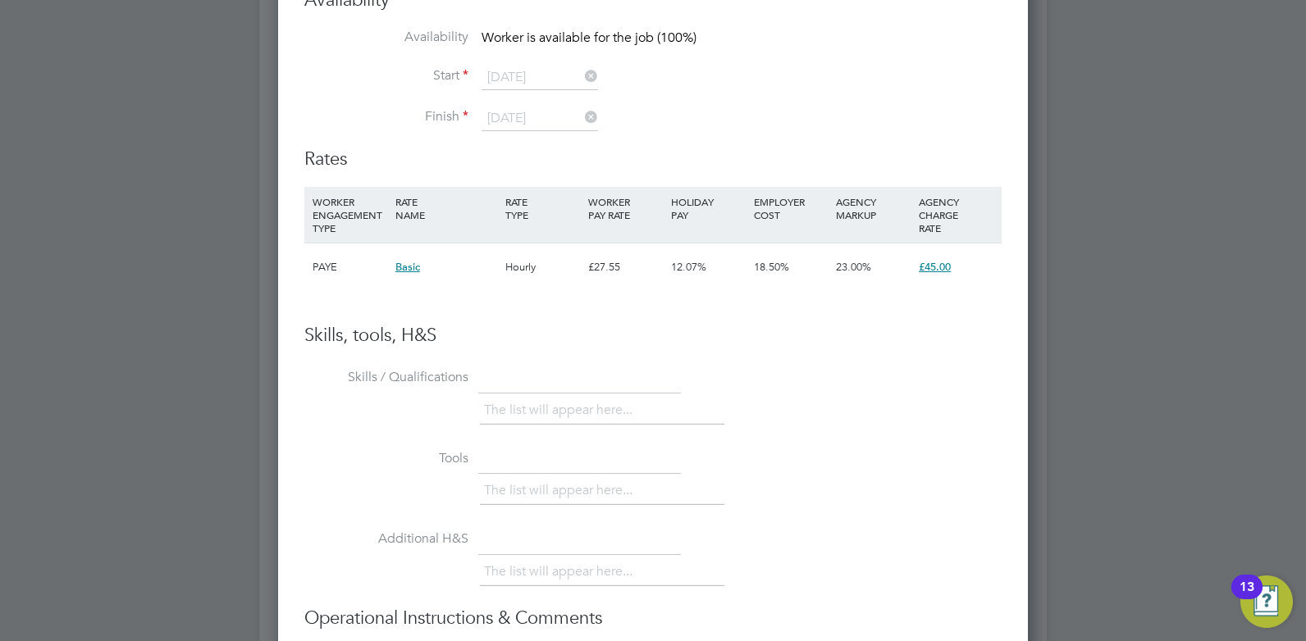
click at [408, 267] on span "Basic" at bounding box center [407, 267] width 25 height 14
click at [313, 347] on h3 "Skills, tools, H&S" at bounding box center [652, 336] width 697 height 24
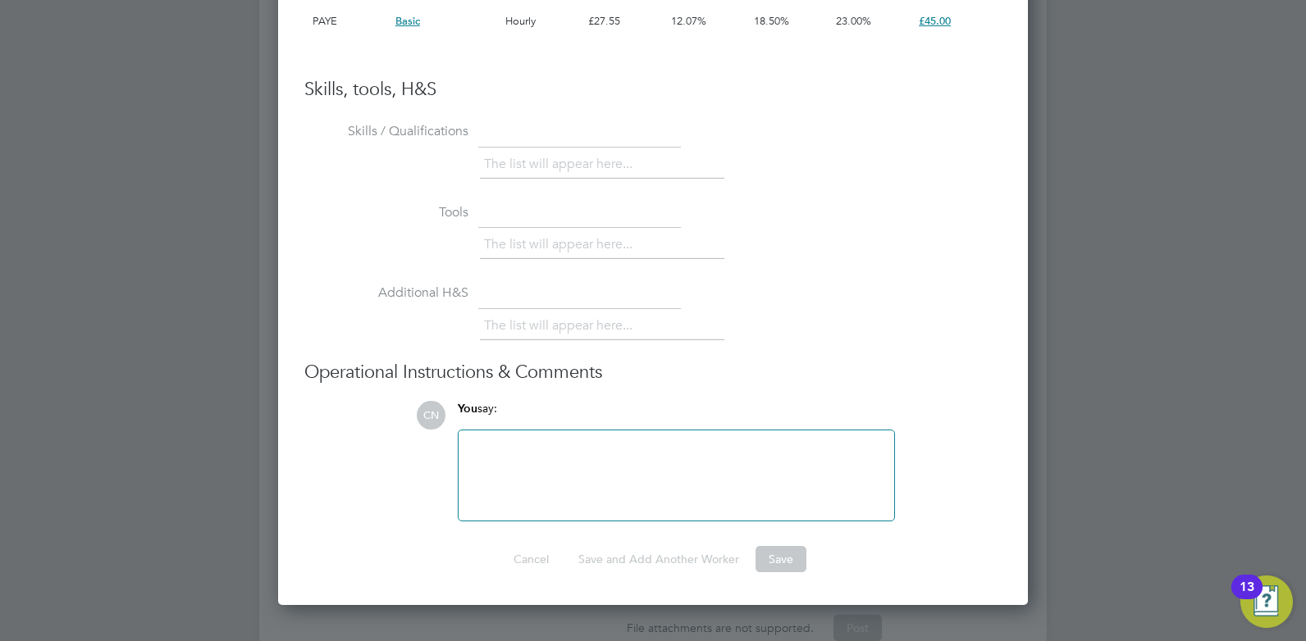
scroll to position [3236, 0]
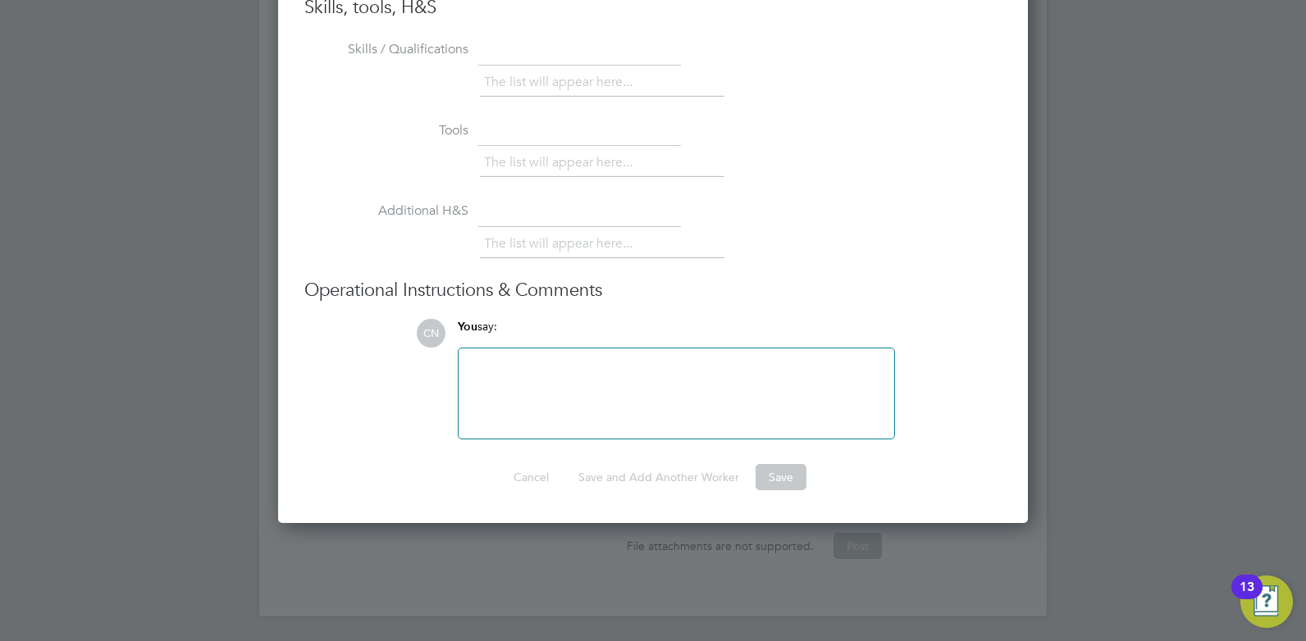
click at [527, 356] on div at bounding box center [677, 394] width 436 height 90
click at [487, 369] on div at bounding box center [676, 393] width 416 height 71
click at [870, 473] on div "Cancel Save and Add Another Worker Save" at bounding box center [652, 477] width 697 height 26
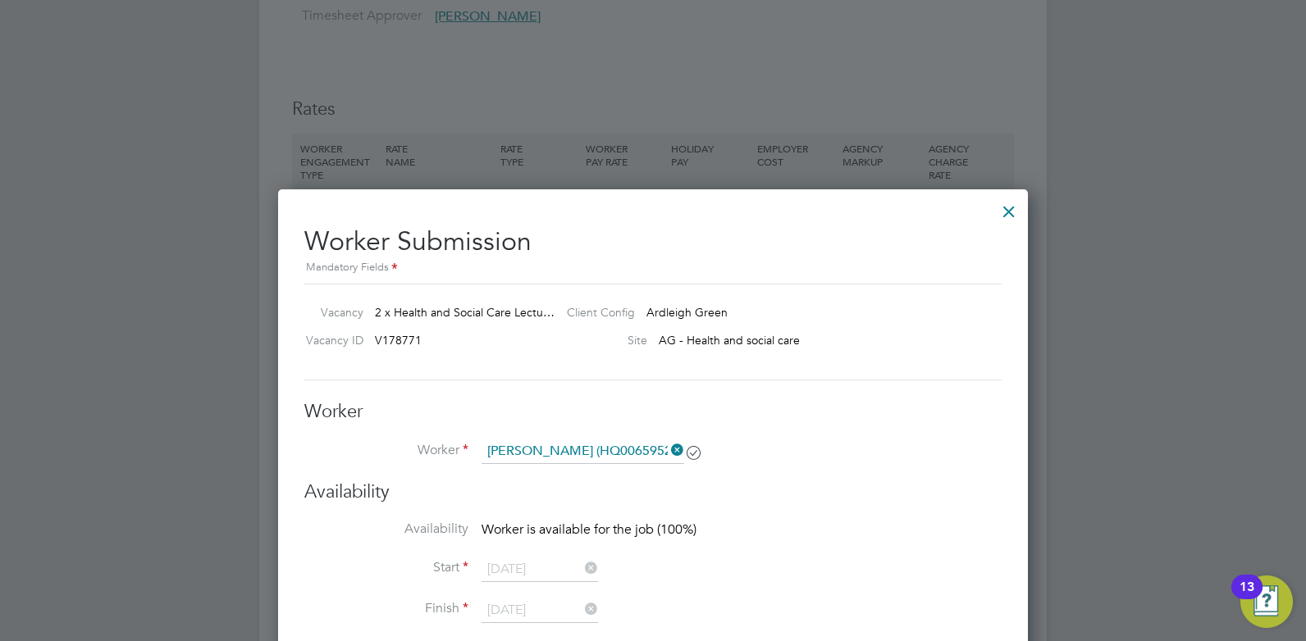
scroll to position [2170, 0]
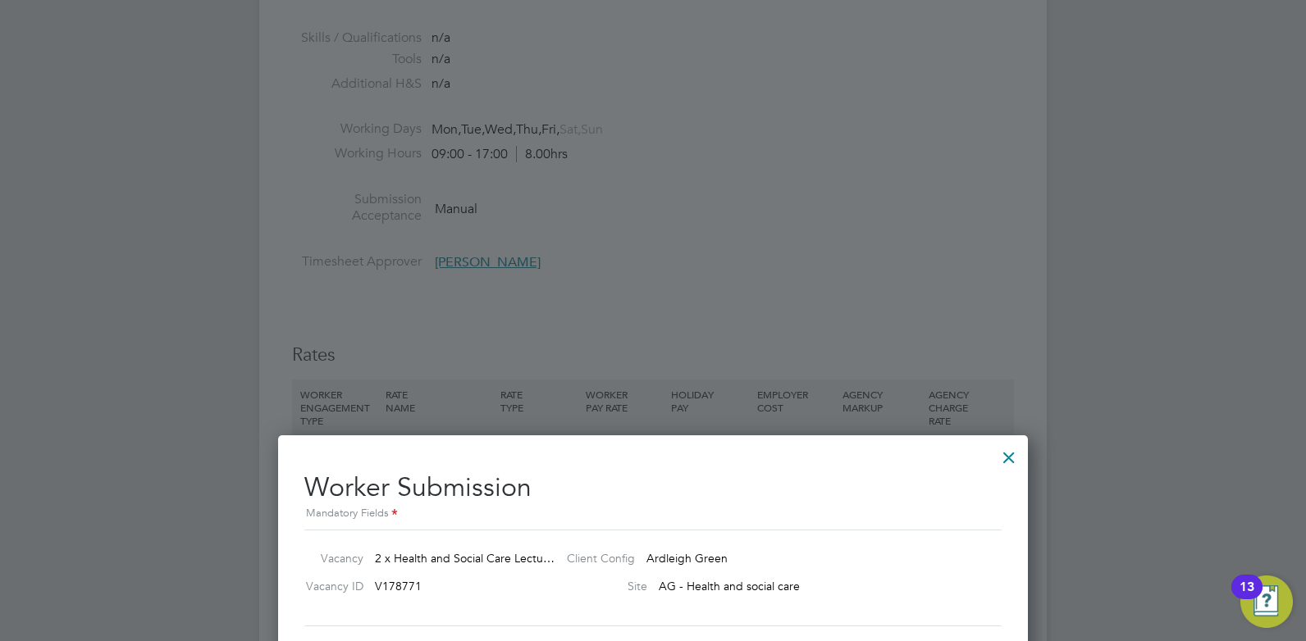
click at [1008, 458] on div at bounding box center [1009, 454] width 30 height 30
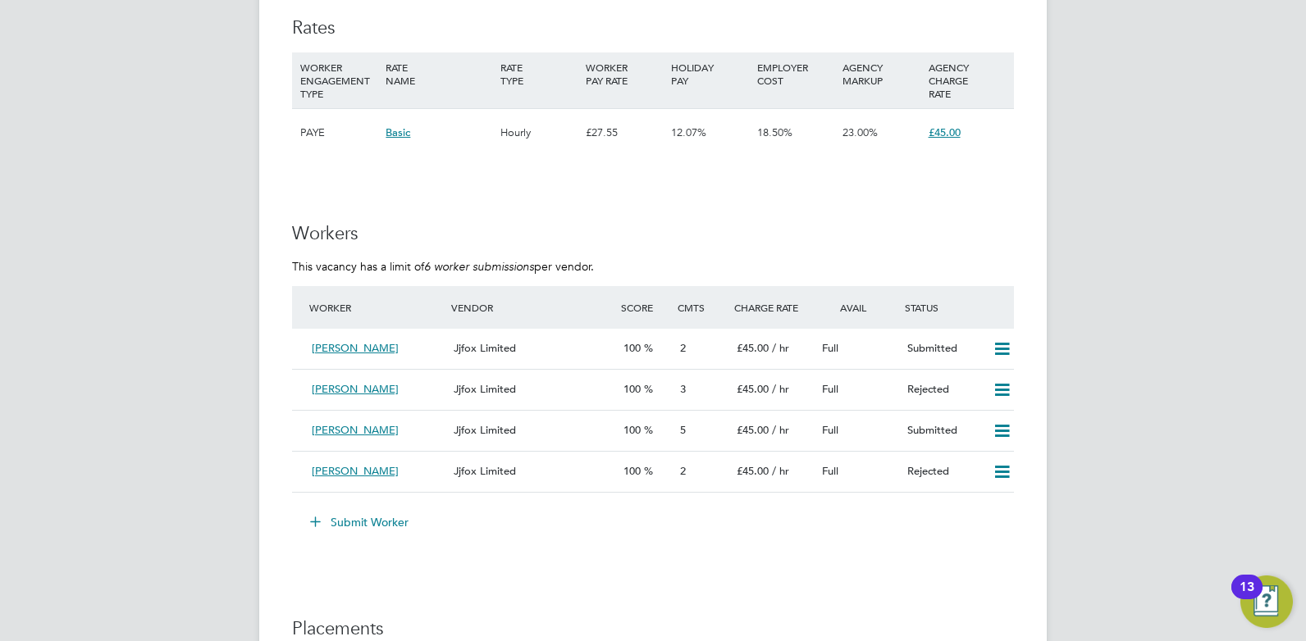
scroll to position [2543, 0]
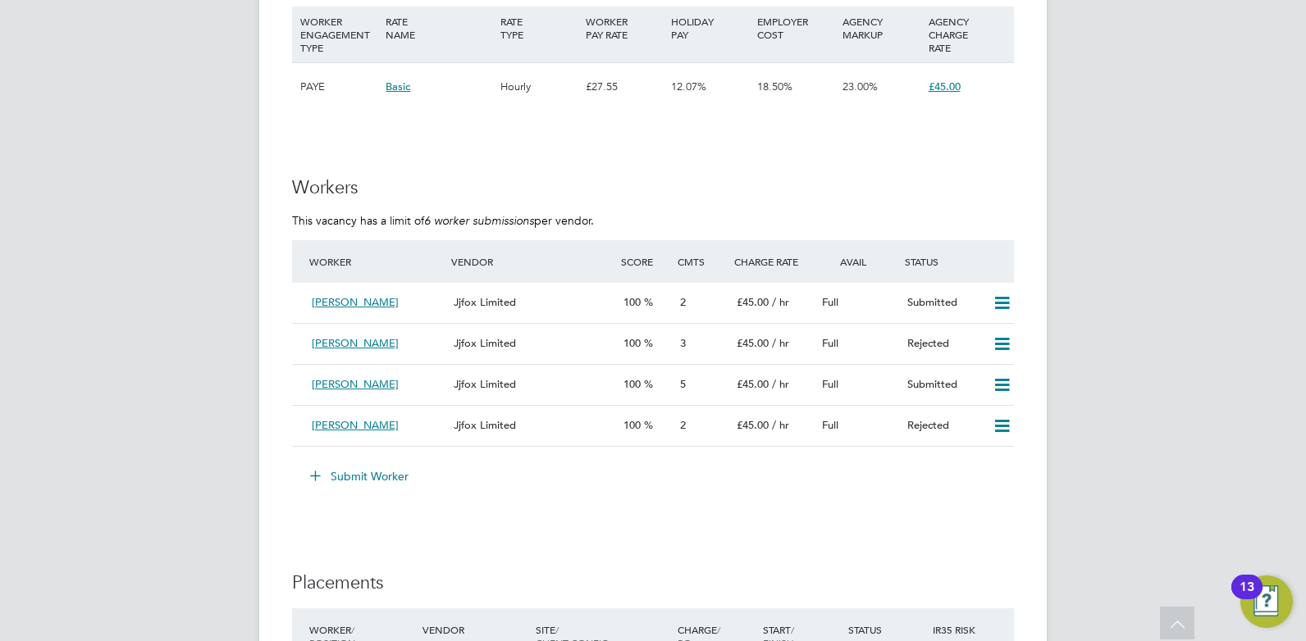
click at [361, 471] on button "Submit Worker" at bounding box center [360, 476] width 123 height 26
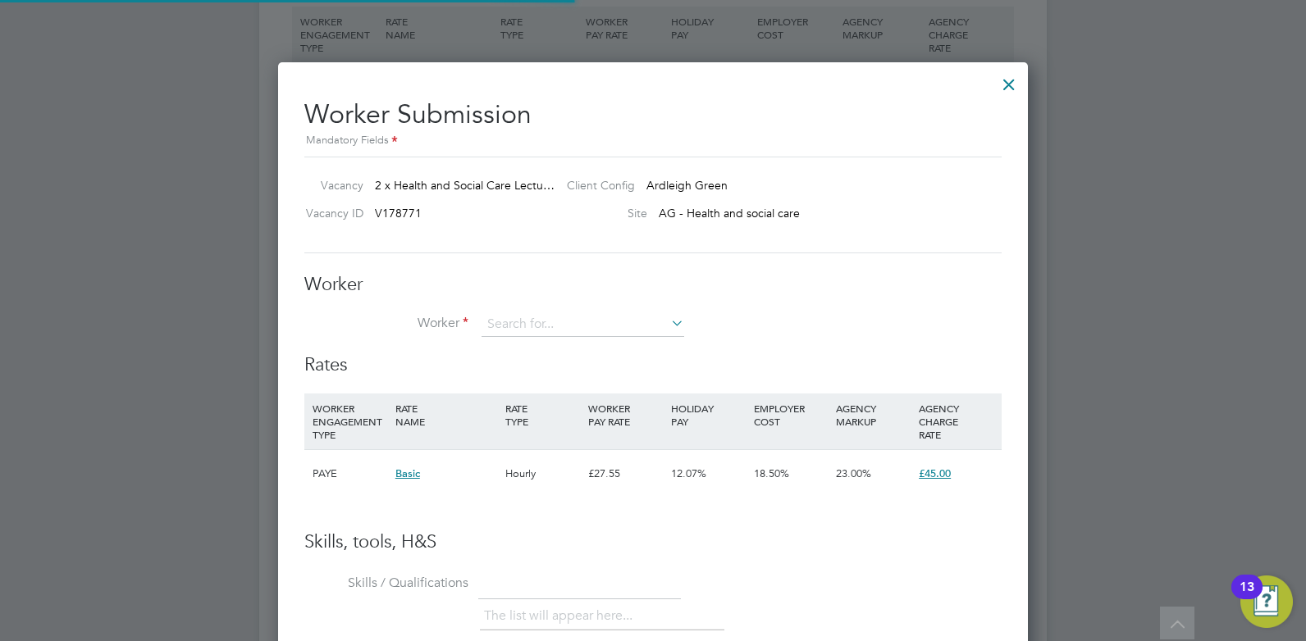
scroll to position [48, 112]
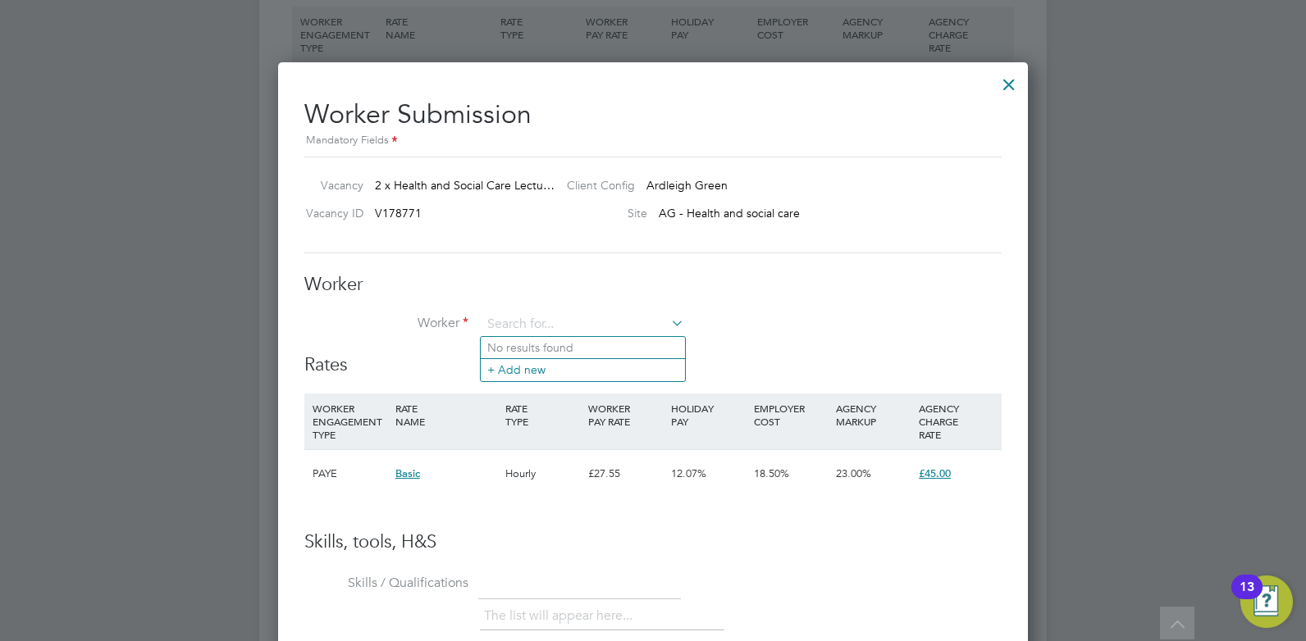
click at [532, 350] on li "No results found" at bounding box center [583, 347] width 204 height 21
click at [530, 330] on input at bounding box center [583, 325] width 203 height 25
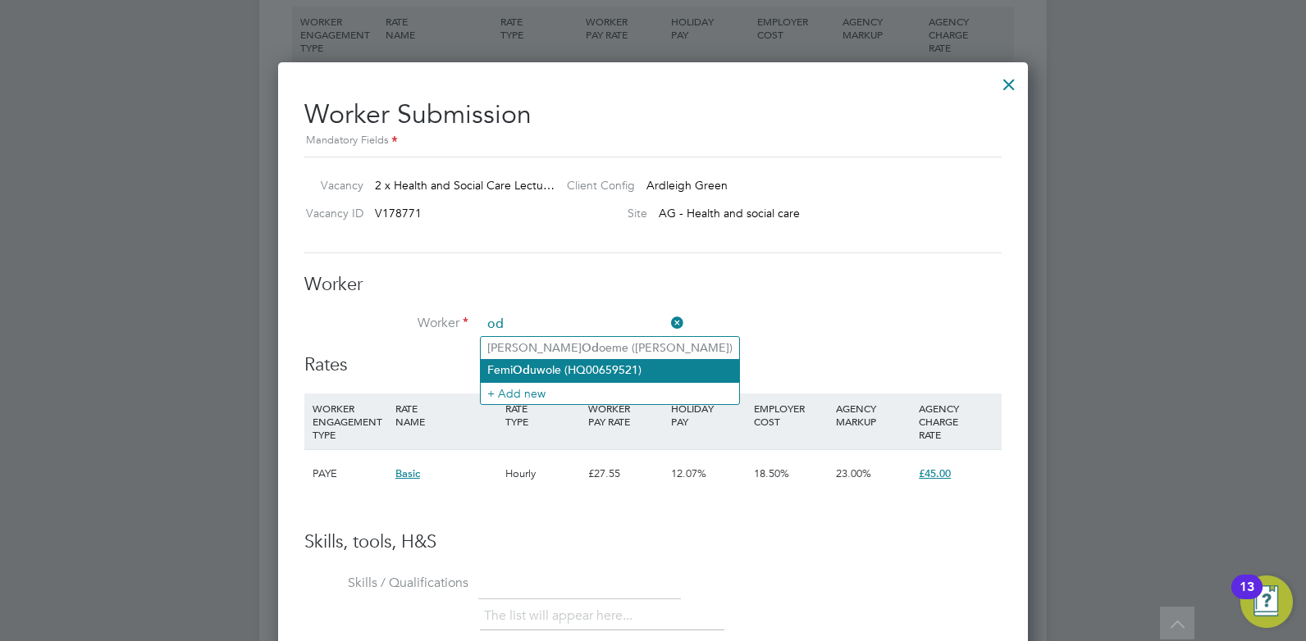
click at [536, 369] on li "Femi Od uwole (HQ00659521)" at bounding box center [610, 370] width 258 height 22
type input "[PERSON_NAME] (HQ00659521)"
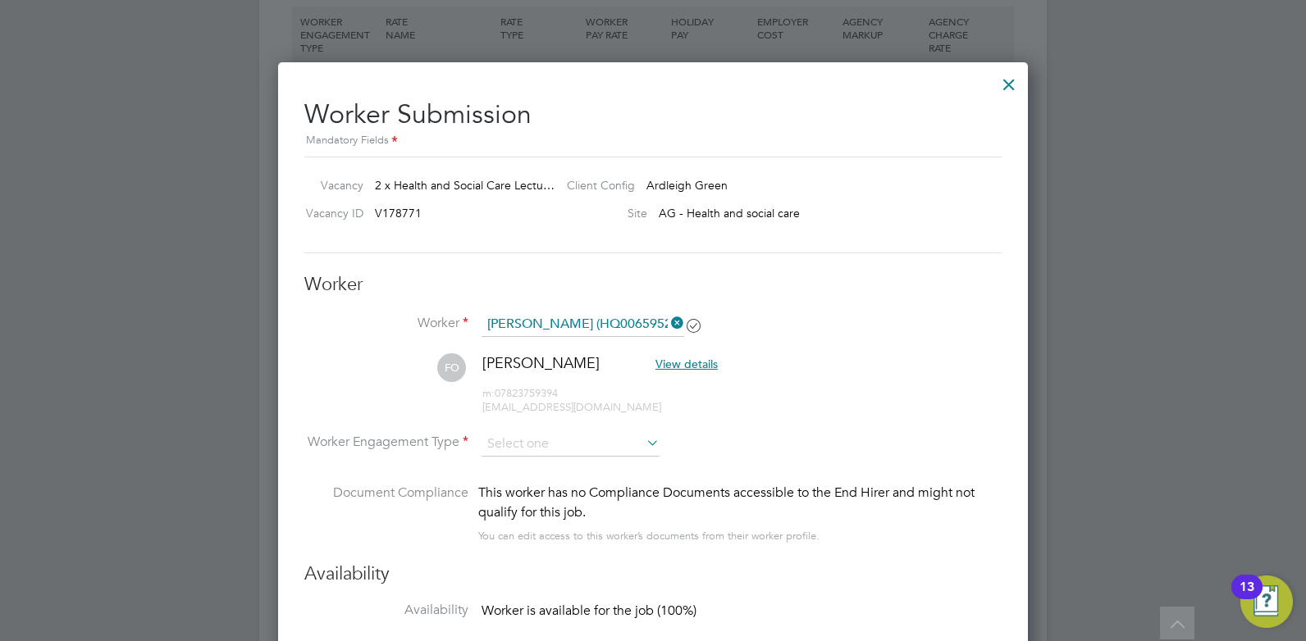
click at [673, 369] on span "View details" at bounding box center [686, 364] width 62 height 15
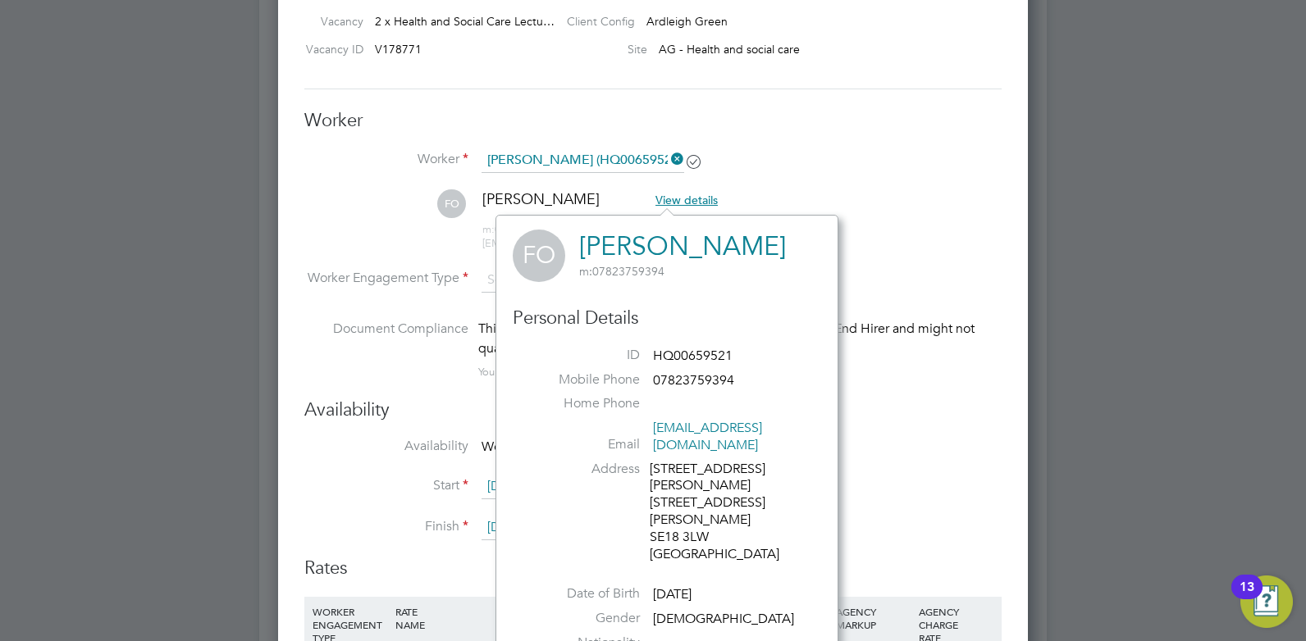
click at [372, 221] on li "FO [PERSON_NAME] View details m: 07823759394 [EMAIL_ADDRESS][DOMAIN_NAME]" at bounding box center [652, 228] width 697 height 78
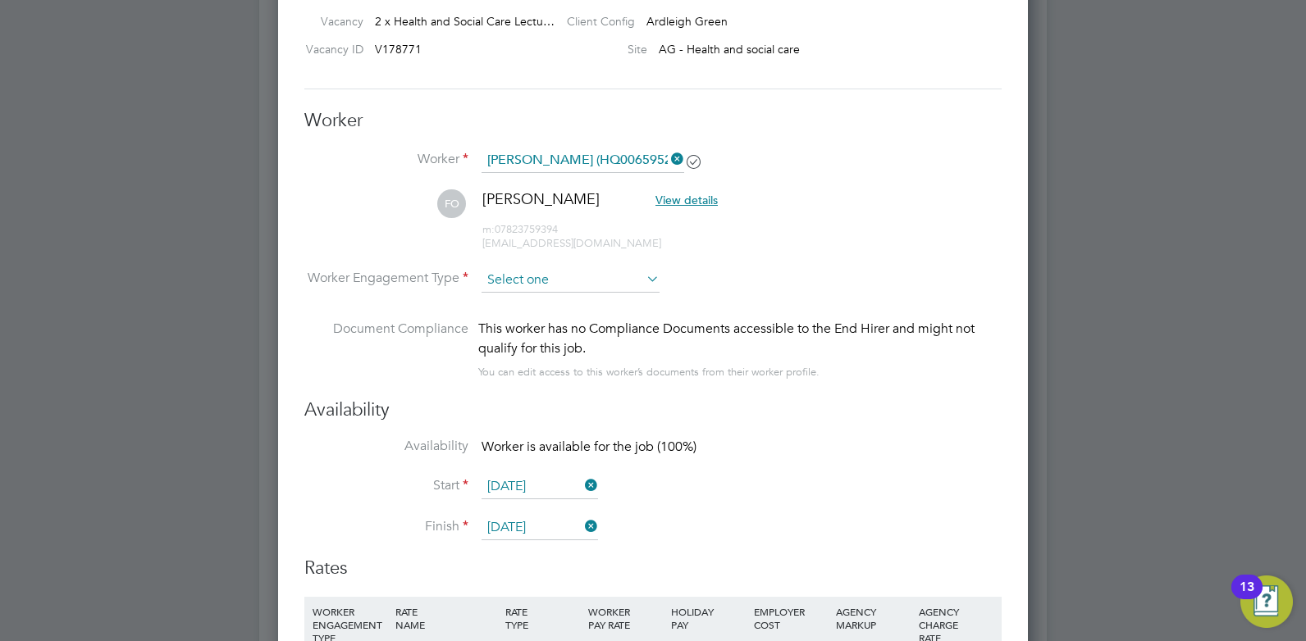
click at [544, 285] on input at bounding box center [571, 280] width 178 height 25
click at [517, 326] on li "PAYE" at bounding box center [571, 323] width 180 height 21
type input "PAYE"
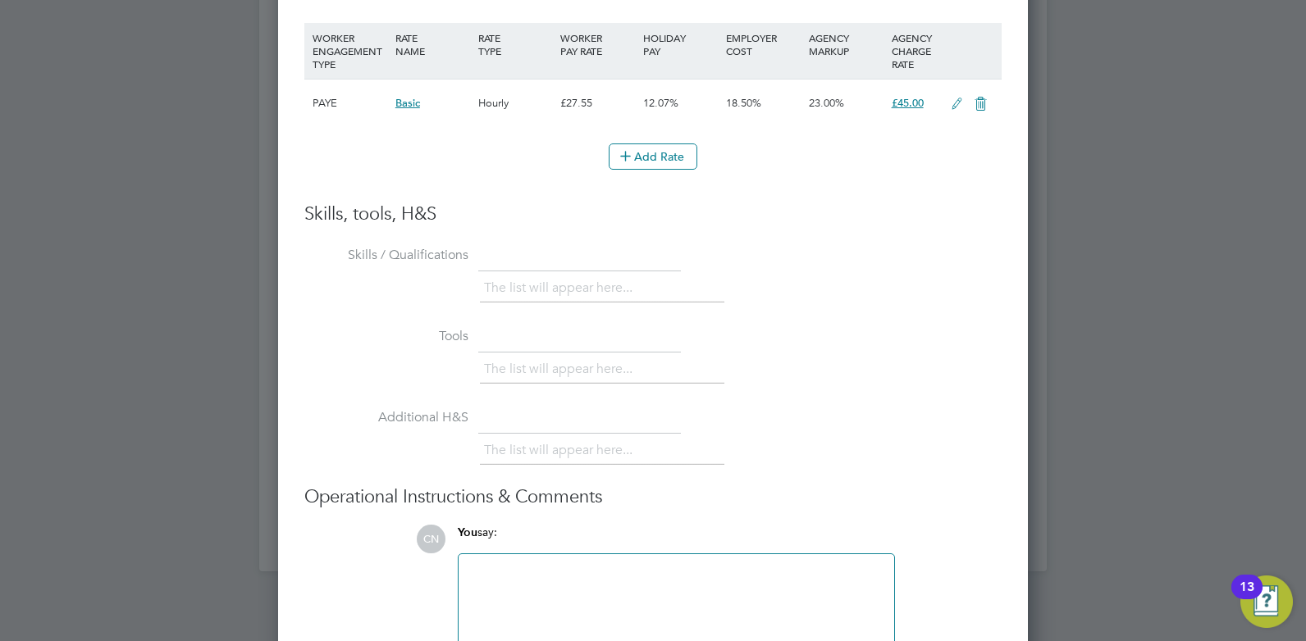
scroll to position [3369, 0]
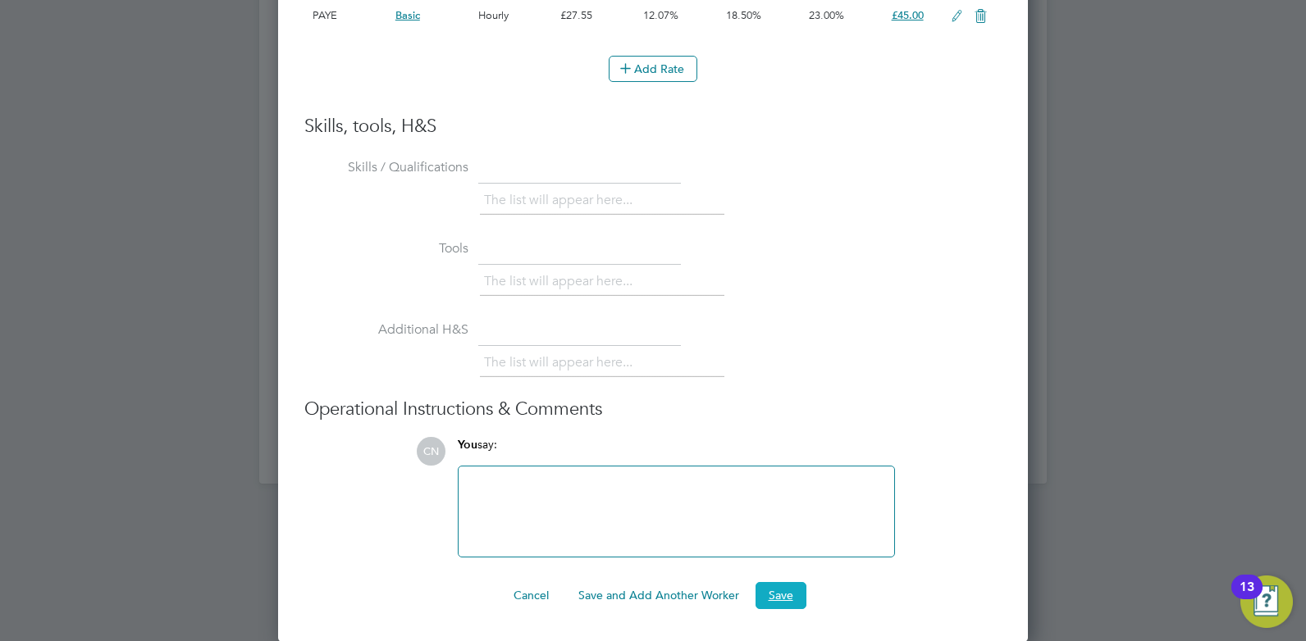
click at [778, 594] on button "Save" at bounding box center [780, 595] width 51 height 26
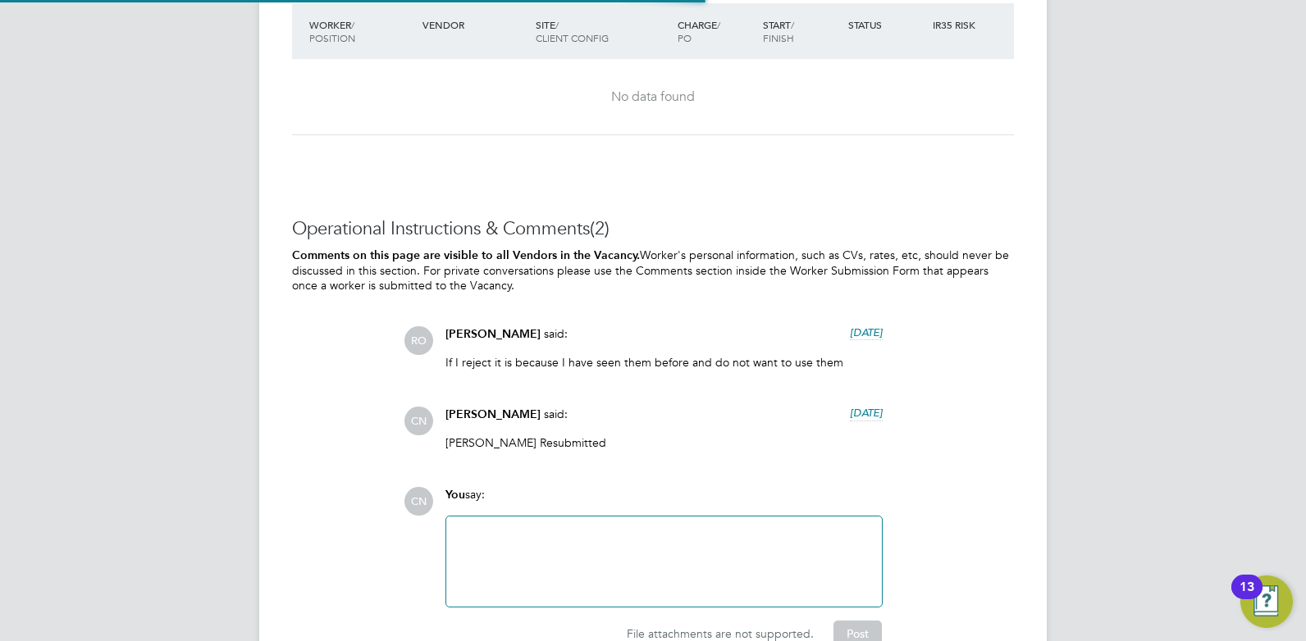
scroll to position [2555, 0]
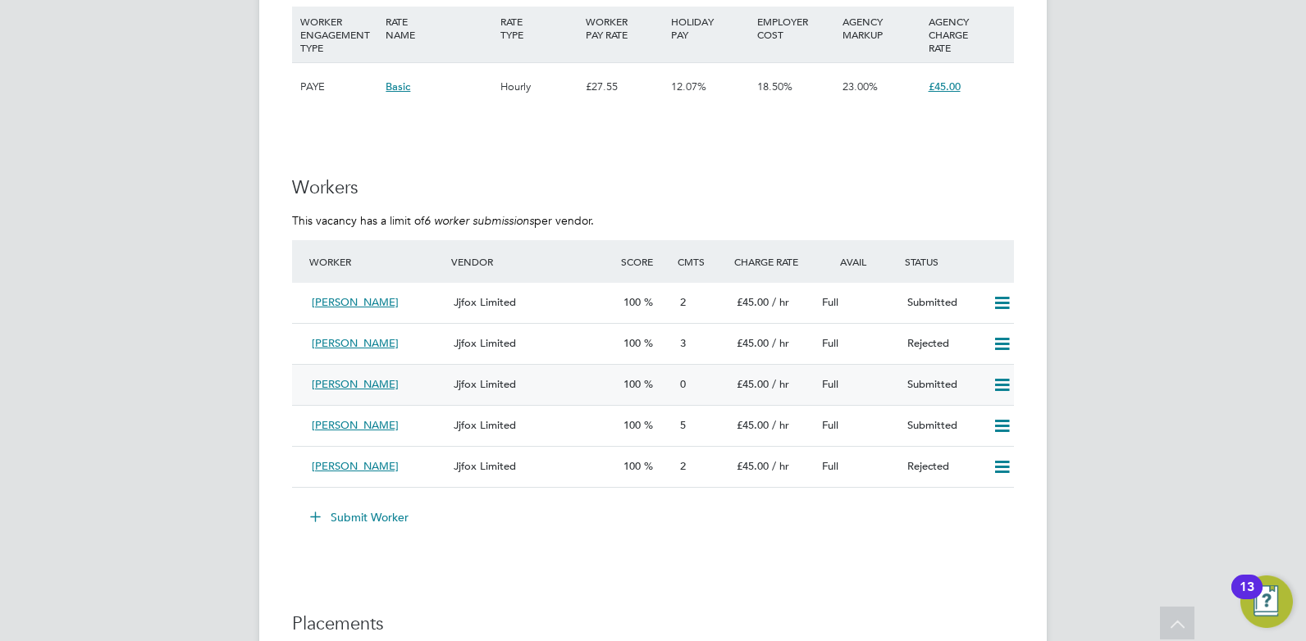
click at [369, 386] on span "[PERSON_NAME]" at bounding box center [355, 384] width 87 height 14
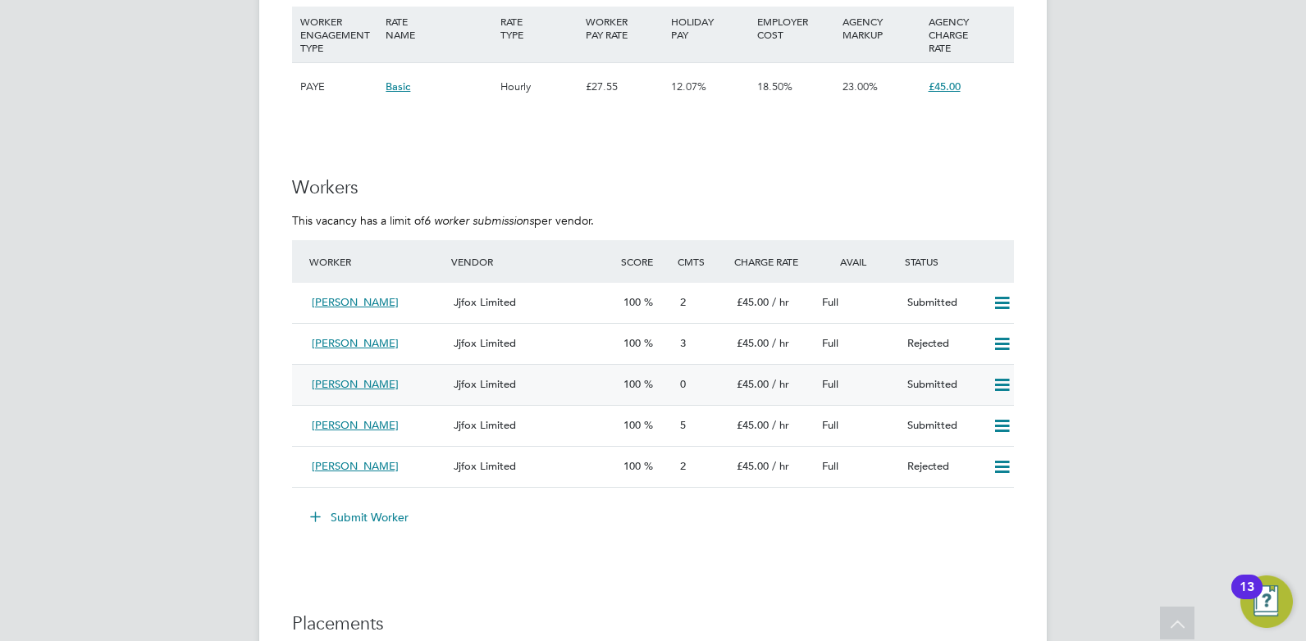
click at [353, 386] on span "[PERSON_NAME]" at bounding box center [355, 384] width 87 height 14
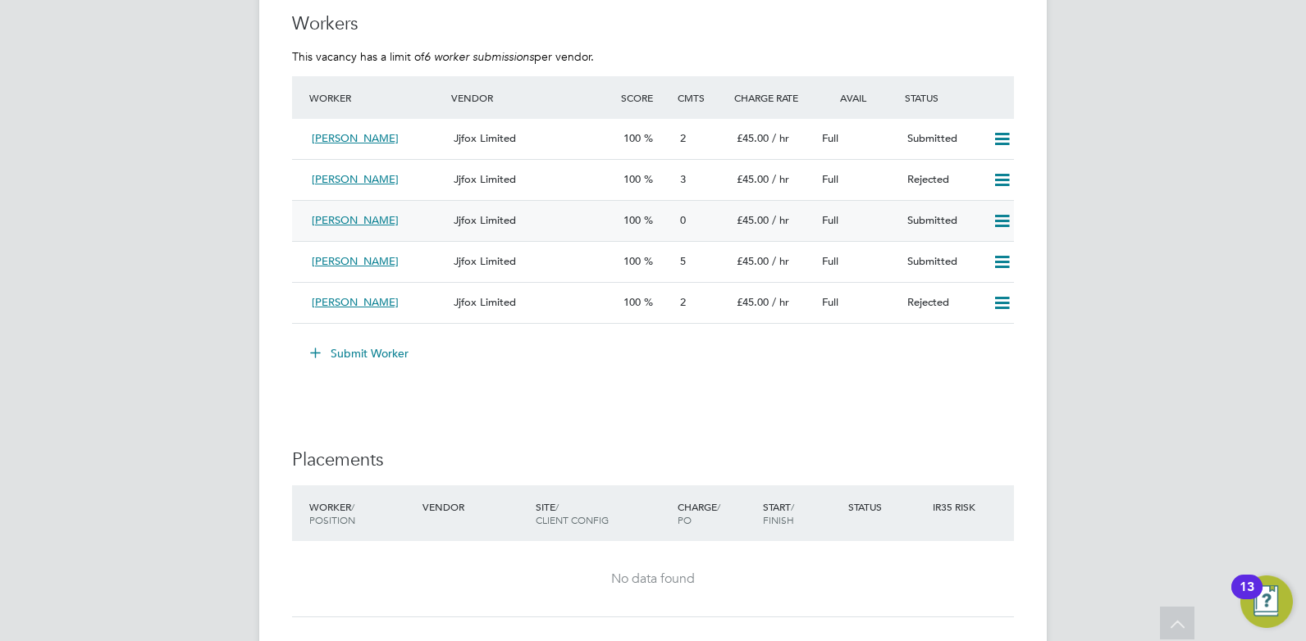
click at [992, 218] on icon at bounding box center [1002, 221] width 21 height 13
click at [642, 329] on li "Worker Vendor Score Cmts Charge Rate Avail Status [PERSON_NAME] Limited 100 2 £…" at bounding box center [653, 208] width 722 height 264
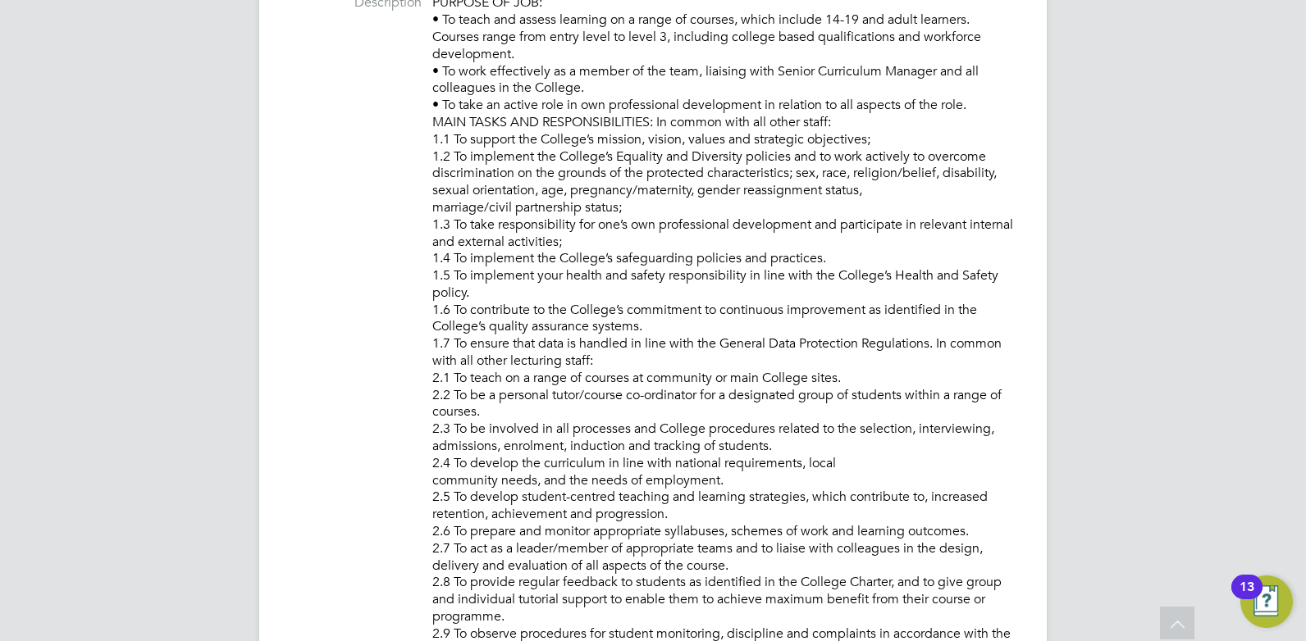
scroll to position [652, 0]
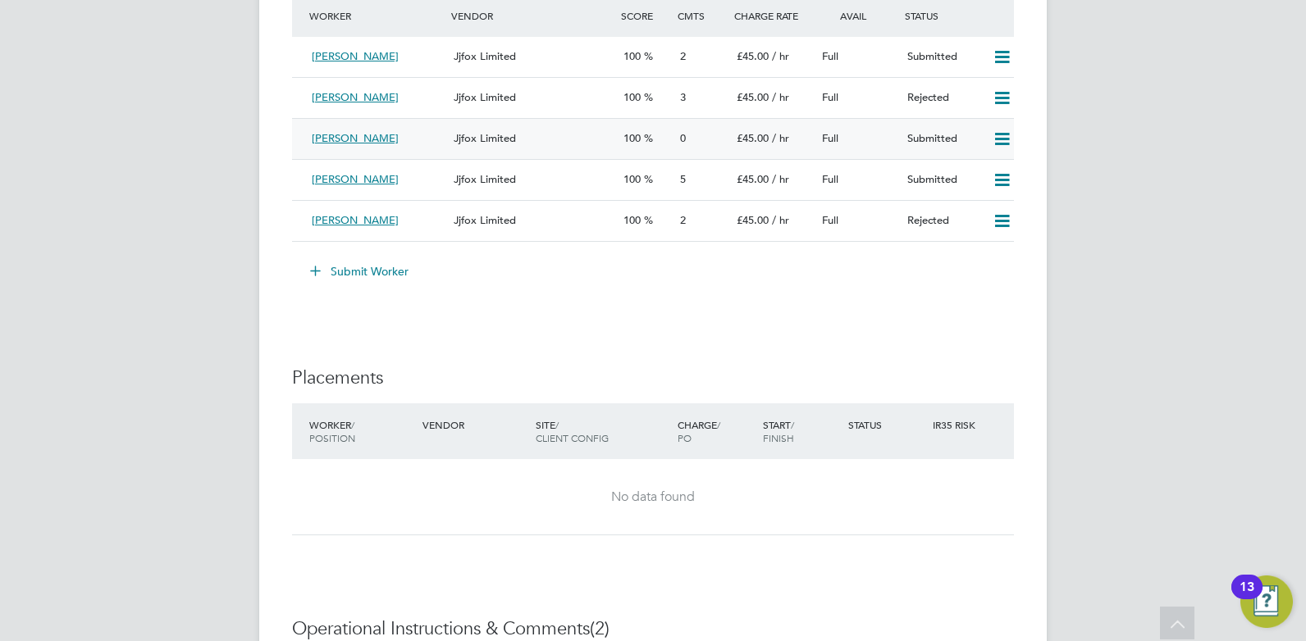
click at [363, 143] on span "[PERSON_NAME]" at bounding box center [355, 138] width 87 height 14
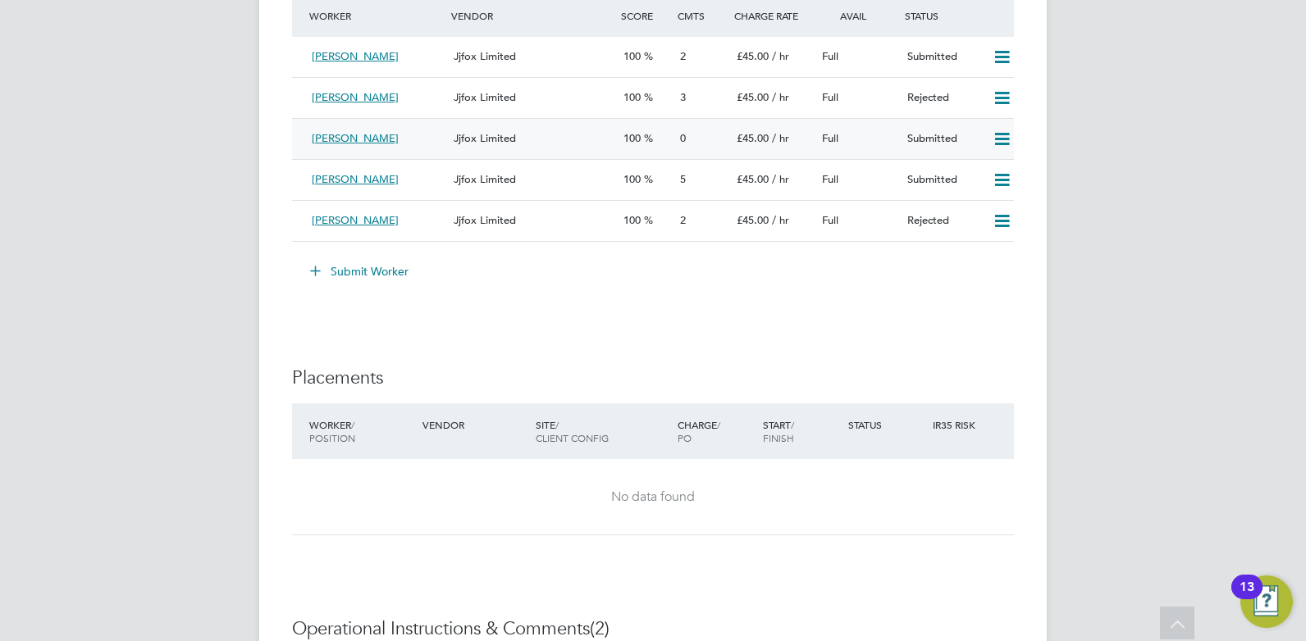
click at [897, 134] on div "Full" at bounding box center [857, 139] width 85 height 27
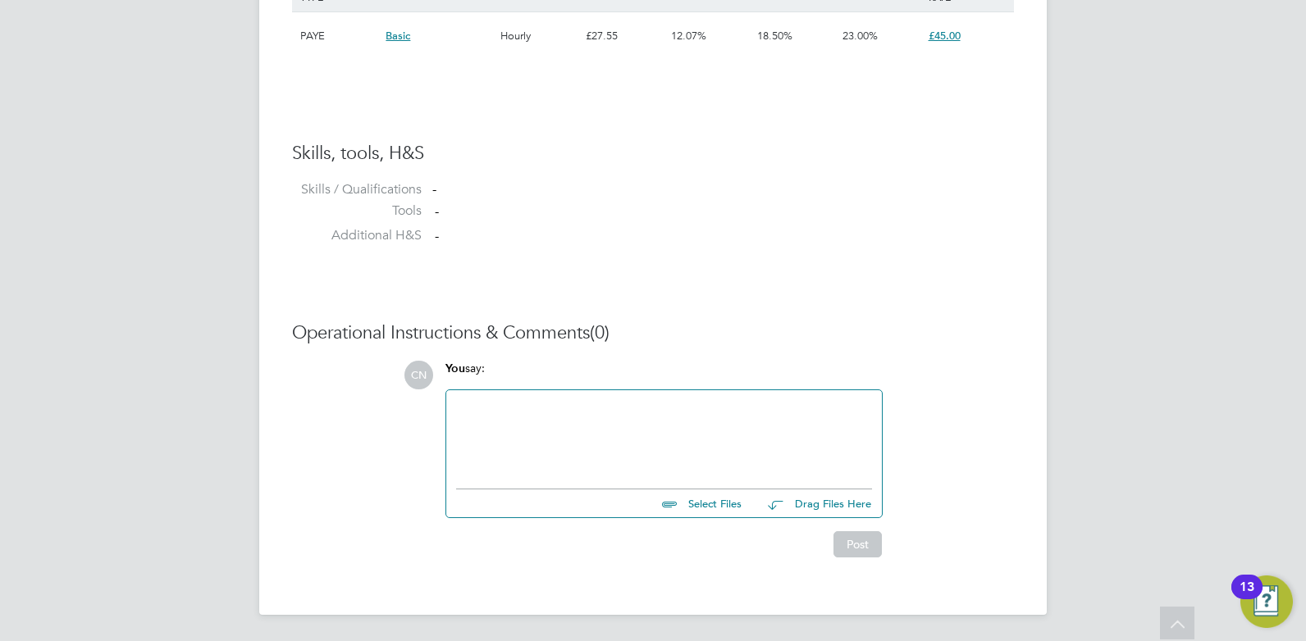
click at [717, 502] on input "file" at bounding box center [749, 501] width 246 height 23
type input "C:\fakepath\[PERSON_NAME] HQ00659521.docx"
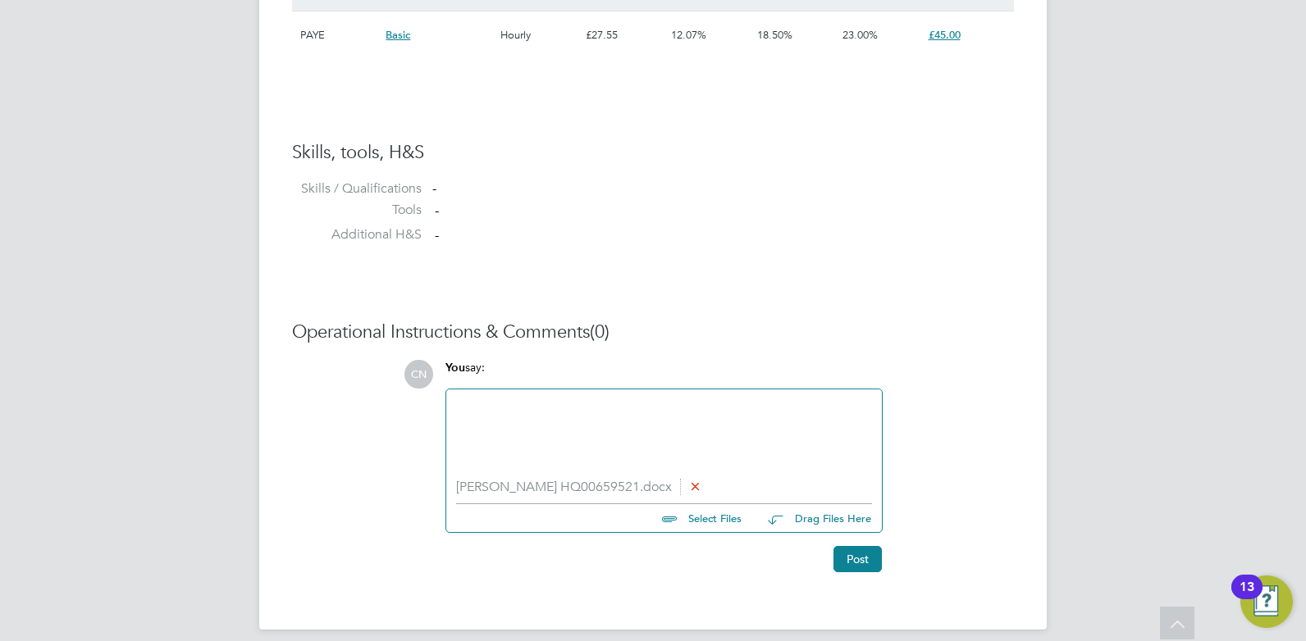
click at [505, 389] on div "You say:" at bounding box center [663, 374] width 437 height 29
click at [505, 399] on div at bounding box center [664, 435] width 436 height 90
click at [481, 412] on div at bounding box center [664, 434] width 416 height 71
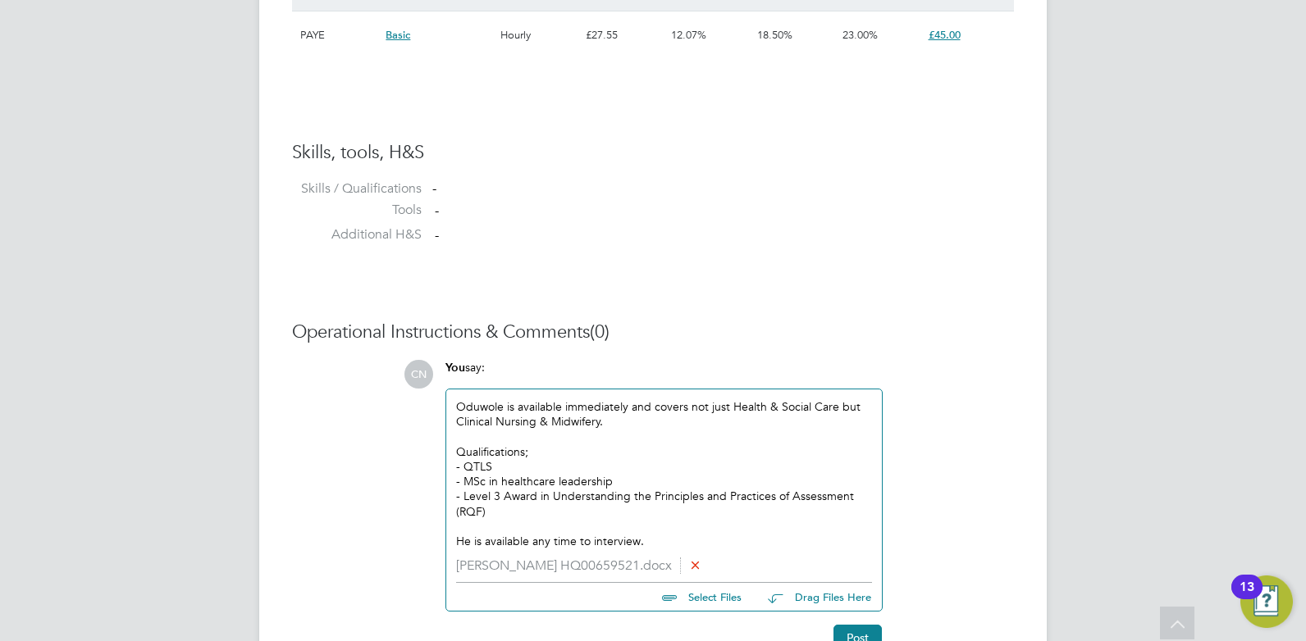
scroll to position [1308, 0]
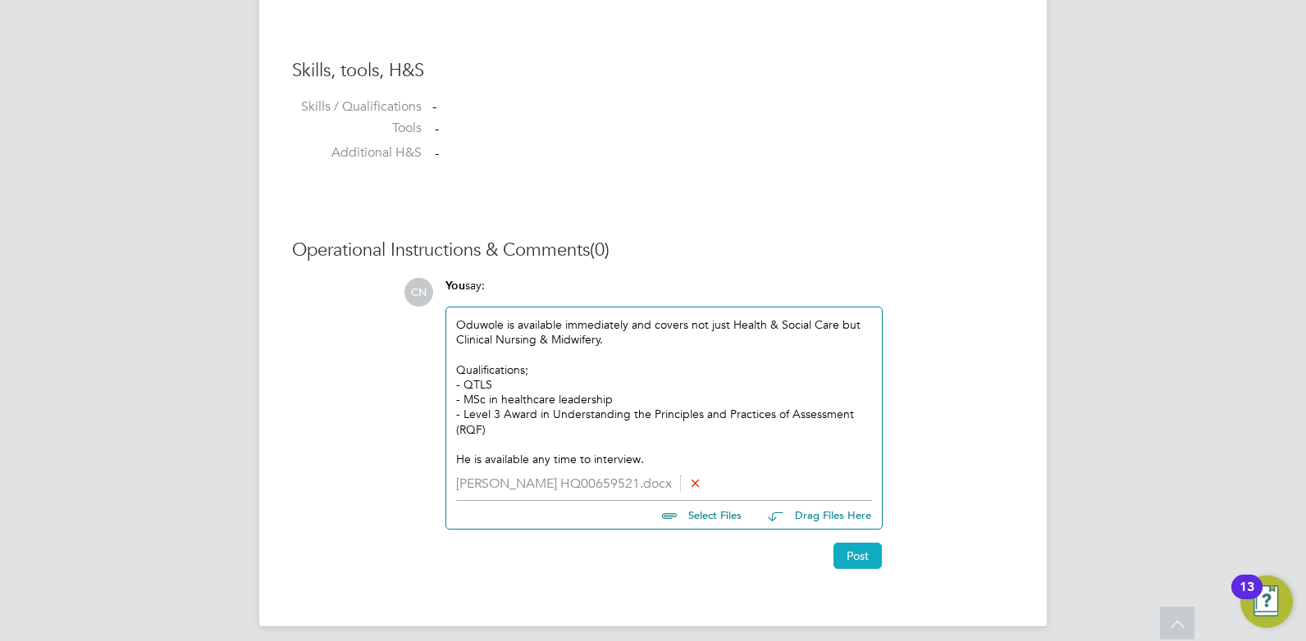
click at [851, 557] on button "Post" at bounding box center [857, 556] width 48 height 26
